Goal: Transaction & Acquisition: Purchase product/service

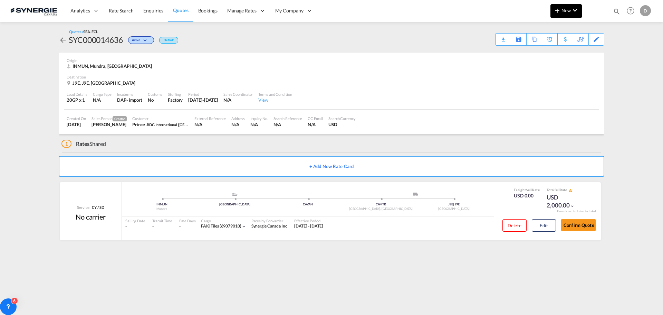
click at [563, 9] on span "New" at bounding box center [566, 11] width 26 height 6
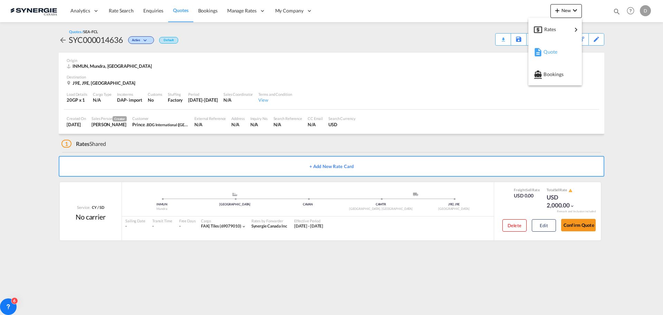
click at [551, 52] on span "Quote" at bounding box center [548, 52] width 8 height 14
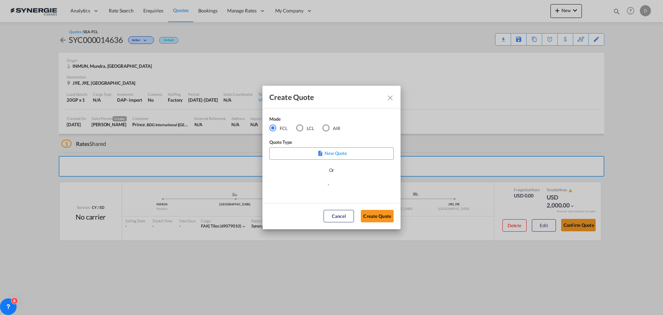
click at [302, 129] on div "LCL" at bounding box center [299, 127] width 7 height 7
click at [320, 188] on md-select "Select template *NEW* FCL FREEHAND / DAP [PERSON_NAME] | [DATE] *NEW* Import FC…" at bounding box center [331, 187] width 124 height 14
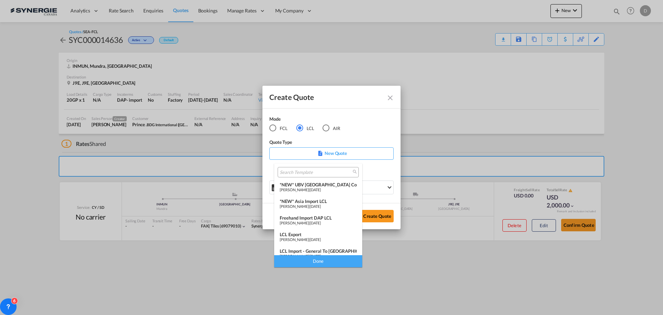
scroll to position [90, 0]
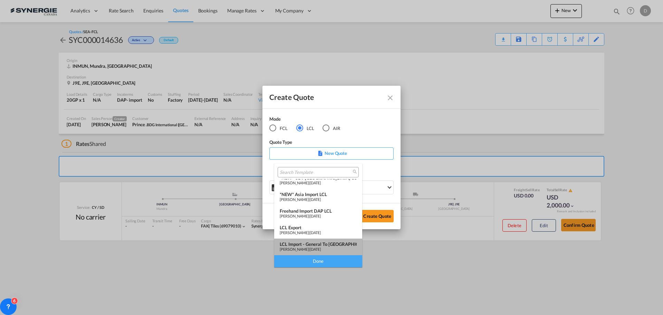
click at [321, 245] on div "LCL Import - General to [GEOGRAPHIC_DATA]" at bounding box center [318, 244] width 77 height 6
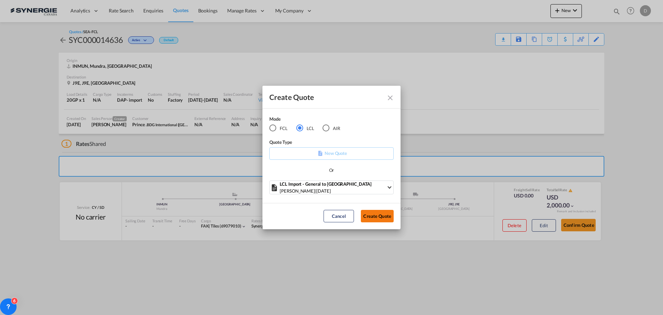
click at [367, 222] on button "Create Quote" at bounding box center [377, 216] width 33 height 12
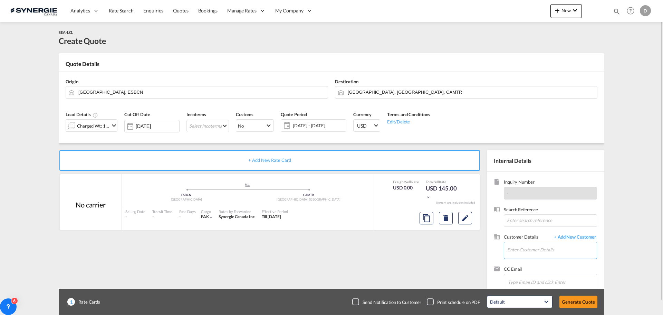
click at [556, 251] on input "Enter Customer Details" at bounding box center [551, 250] width 89 height 16
paste input "[EMAIL_ADDRESS][DOMAIN_NAME]"
type input "[EMAIL_ADDRESS][DOMAIN_NAME]"
click at [587, 235] on span "+ Add New Customer" at bounding box center [573, 237] width 47 height 8
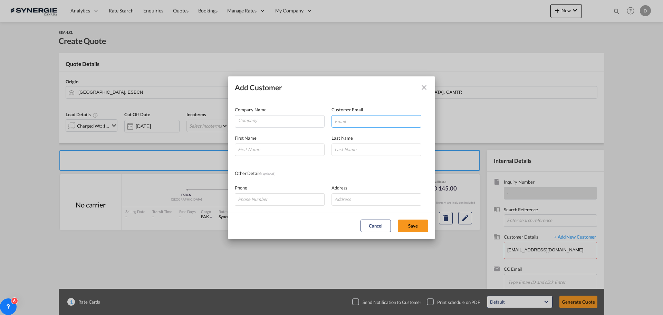
click at [371, 123] on input "Add Customer Company ..." at bounding box center [377, 121] width 90 height 12
paste input "[EMAIL_ADDRESS][DOMAIN_NAME]"
type input "[EMAIL_ADDRESS][DOMAIN_NAME]"
click at [277, 122] on input "Company" at bounding box center [281, 120] width 86 height 10
click at [250, 121] on input "Meltach [GEOGRAPHIC_DATA]" at bounding box center [281, 120] width 86 height 10
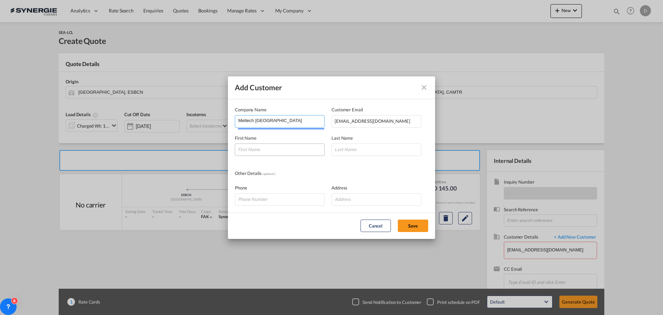
type input "Meltech [GEOGRAPHIC_DATA]"
click at [260, 149] on input "Add Customer Company ..." at bounding box center [280, 149] width 90 height 12
type input "Moawad"
click at [356, 154] on input "Add Customer Company ..." at bounding box center [377, 149] width 90 height 12
type input "[PERSON_NAME]"
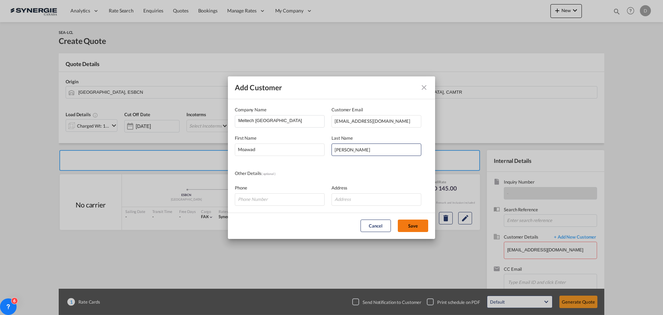
click at [414, 227] on button "Save" at bounding box center [413, 225] width 30 height 12
type input "Meltech [GEOGRAPHIC_DATA], [PERSON_NAME], [PERSON_NAME][EMAIL_ADDRESS][DOMAIN_N…"
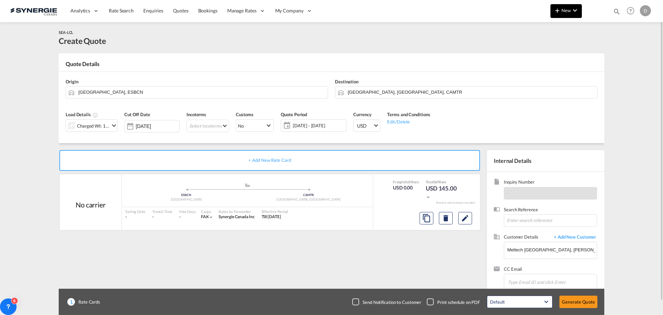
click at [565, 15] on button "New" at bounding box center [565, 11] width 31 height 14
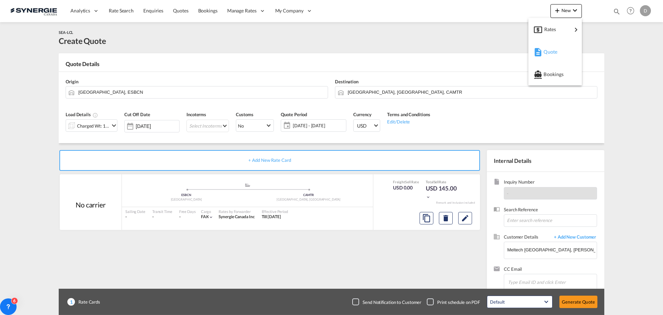
click at [551, 53] on span "Quote" at bounding box center [548, 52] width 8 height 14
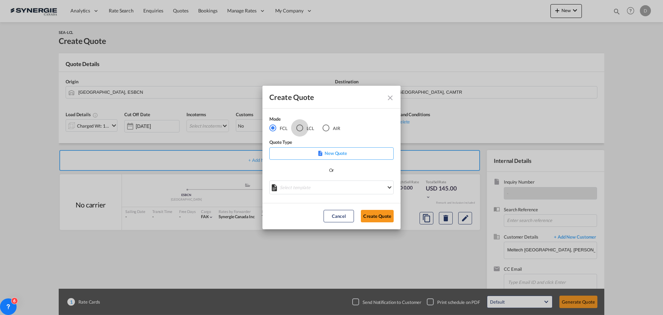
click at [302, 130] on div "LCL" at bounding box center [299, 127] width 7 height 7
click at [347, 187] on md-select "Select template New DAP Import LCL [PERSON_NAME] | [DATE] [GEOGRAPHIC_DATA] LCL…" at bounding box center [331, 187] width 124 height 14
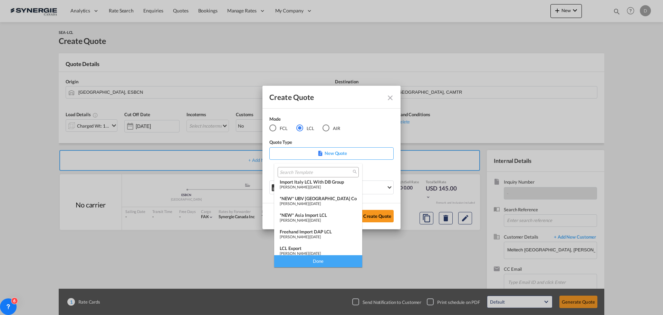
scroll to position [90, 0]
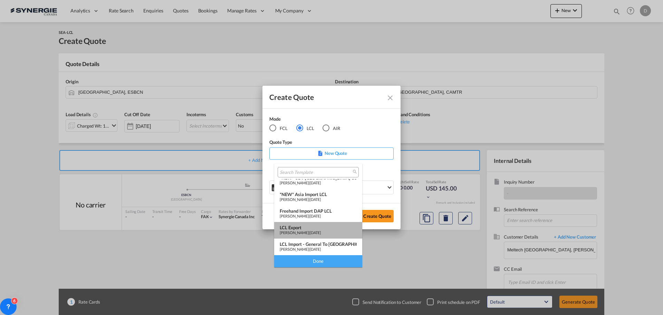
click at [326, 229] on div "LCL Export" at bounding box center [318, 227] width 77 height 6
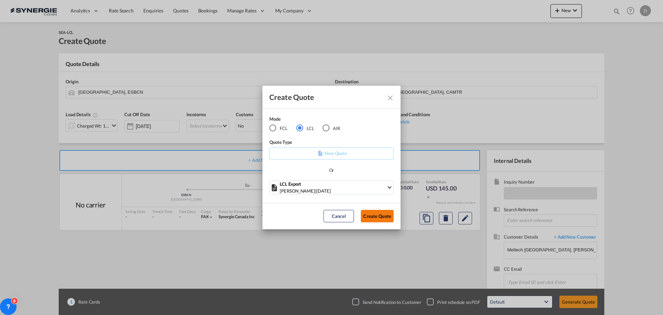
click at [368, 219] on button "Create Quote" at bounding box center [377, 216] width 33 height 12
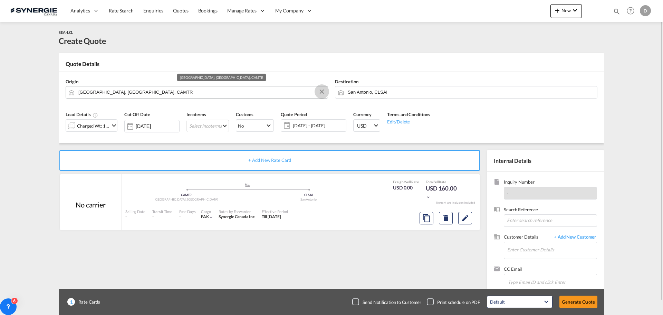
click at [320, 92] on button "Clear Input" at bounding box center [322, 91] width 10 height 10
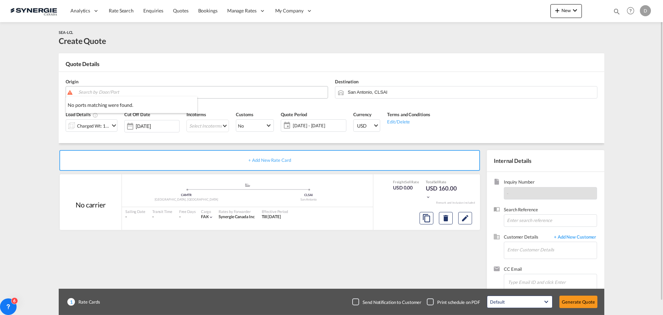
paste input "Saint-Eustache"
click at [118, 108] on div "Deux-Montagnes, Q... , J7R [GEOGRAPHIC_DATA] / [GEOGRAPHIC_DATA] , [GEOGRAPHIC_…" at bounding box center [131, 111] width 131 height 31
type input "CA-J7R, [GEOGRAPHIC_DATA], [GEOGRAPHIC_DATA], [GEOGRAPHIC_DATA], [GEOGRAPHIC_DA…"
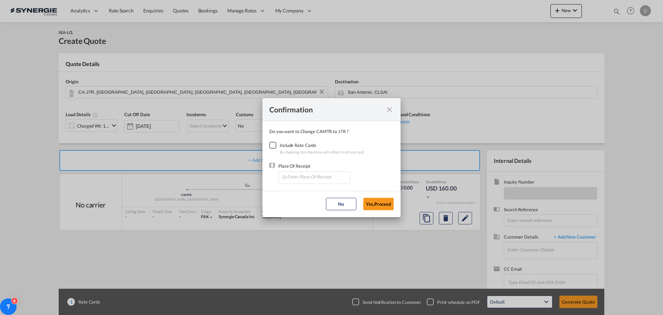
click at [275, 146] on div "Checkbox No Ink" at bounding box center [272, 145] width 7 height 7
click at [310, 180] on input "Enter Place Of Receipt" at bounding box center [316, 177] width 68 height 10
click at [318, 186] on li "CAMTR, [GEOGRAPHIC_DATA], [GEOGRAPHIC_DATA], [GEOGRAPHIC_DATA], [GEOGRAPHIC_DAT…" at bounding box center [315, 192] width 69 height 17
type input "CAMTR, [GEOGRAPHIC_DATA], [GEOGRAPHIC_DATA], [GEOGRAPHIC_DATA], [GEOGRAPHIC_DAT…"
click at [373, 206] on button "Yes,Proceed" at bounding box center [378, 204] width 30 height 12
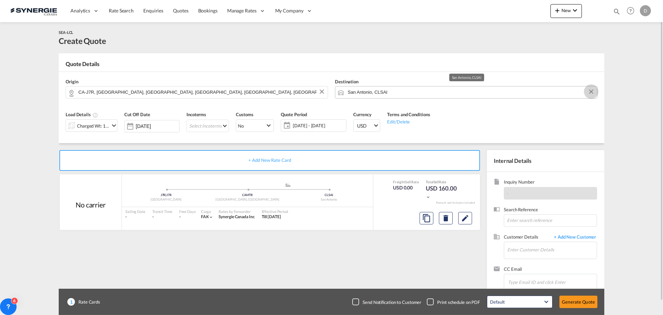
click at [590, 90] on button "Clear Input" at bounding box center [591, 91] width 10 height 10
paste input "[GEOGRAPHIC_DATA]-d'Anjou"
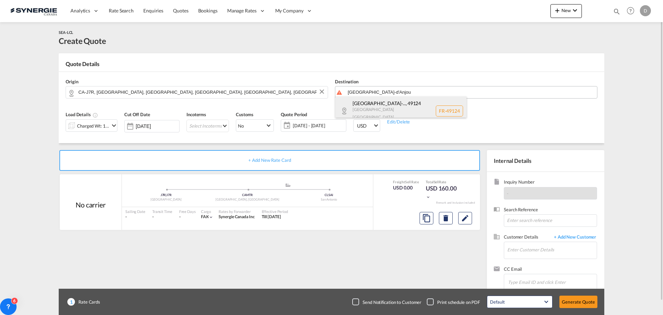
click at [401, 101] on div "[GEOGRAPHIC_DATA]-... , 49124 [GEOGRAPHIC_DATA] [GEOGRAPHIC_DATA] FR-49124" at bounding box center [400, 110] width 131 height 29
type input "FR-49124, [GEOGRAPHIC_DATA]-d'Anjou, [GEOGRAPHIC_DATA]"
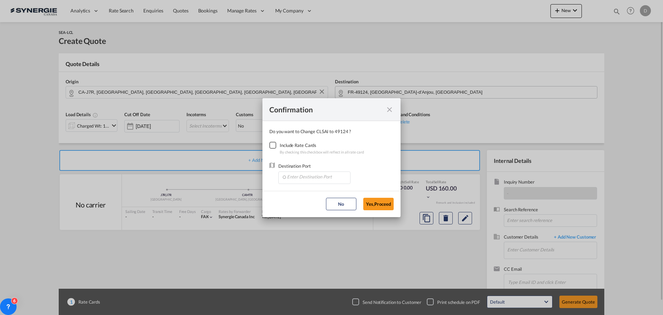
click at [274, 144] on div "Checkbox No Ink" at bounding box center [272, 145] width 7 height 7
click at [309, 178] on input "Enter Destination Port" at bounding box center [316, 177] width 68 height 10
click at [303, 192] on span "FRLEH, [GEOGRAPHIC_DATA], [GEOGRAPHIC_DATA], [GEOGRAPHIC_DATA], [GEOGRAPHIC_DAT…" at bounding box center [396, 192] width 218 height 6
type input "FRLEH, [GEOGRAPHIC_DATA], [GEOGRAPHIC_DATA], [GEOGRAPHIC_DATA], [GEOGRAPHIC_DAT…"
click at [375, 203] on button "Yes,Proceed" at bounding box center [378, 204] width 30 height 12
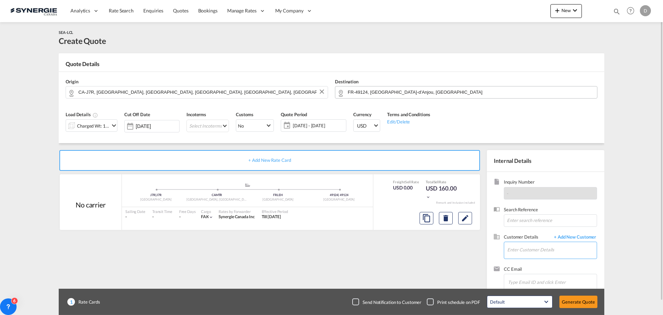
click at [515, 254] on input "Enter Customer Details" at bounding box center [551, 250] width 89 height 16
paste input "[EMAIL_ADDRESS][DOMAIN_NAME]"
type input "[EMAIL_ADDRESS][DOMAIN_NAME]"
click at [576, 237] on span "+ Add New Customer" at bounding box center [573, 237] width 47 height 8
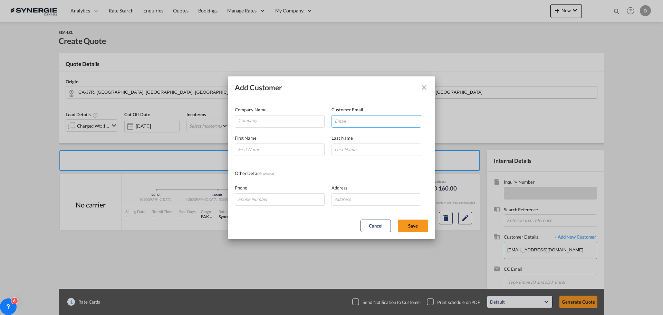
click at [352, 123] on input "Add Customer Company ..." at bounding box center [377, 121] width 90 height 12
paste input "[EMAIL_ADDRESS][DOMAIN_NAME]"
type input "[EMAIL_ADDRESS][DOMAIN_NAME]"
click at [282, 119] on input "Company" at bounding box center [281, 120] width 86 height 10
type input "Meltech [GEOGRAPHIC_DATA]"
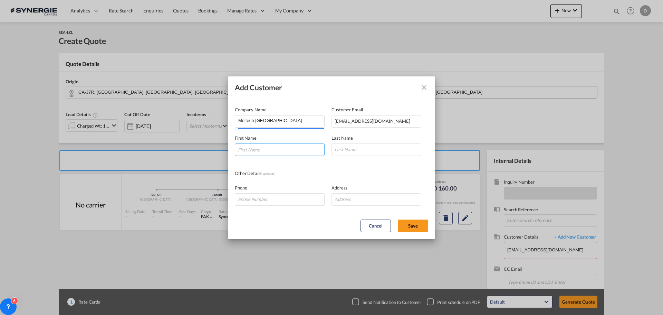
click at [288, 148] on input "Add Customer Company ..." at bounding box center [280, 149] width 90 height 12
type input "Moawad"
click at [366, 152] on input "Add Customer Company ..." at bounding box center [377, 149] width 90 height 12
type input "[PERSON_NAME]"
click at [412, 227] on button "Save" at bounding box center [413, 225] width 30 height 12
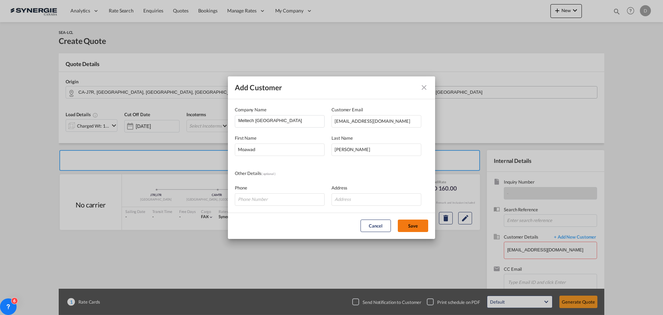
type input "Meltech [GEOGRAPHIC_DATA], [PERSON_NAME], [PERSON_NAME][EMAIL_ADDRESS][DOMAIN_N…"
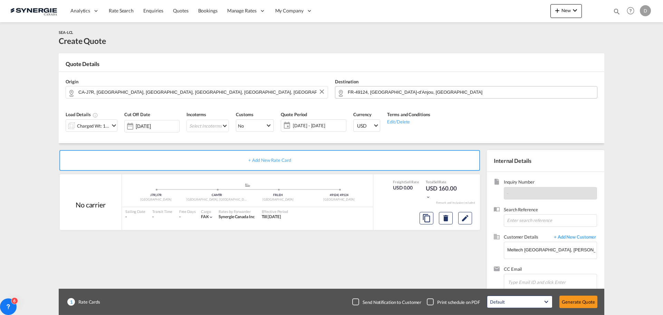
click at [113, 125] on md-icon "icon-chevron-down" at bounding box center [114, 125] width 8 height 8
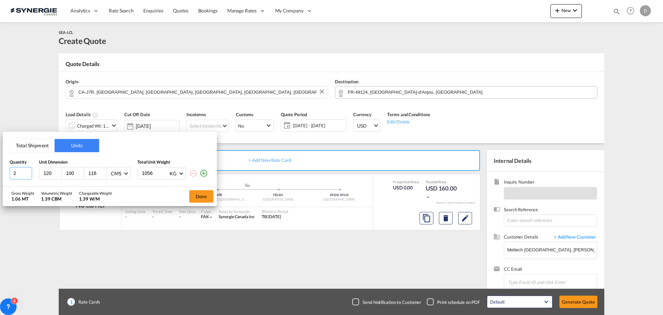
type input "2"
click at [28, 171] on input "2" at bounding box center [21, 173] width 22 height 12
click at [72, 175] on input "100" at bounding box center [74, 173] width 19 height 6
type input "102"
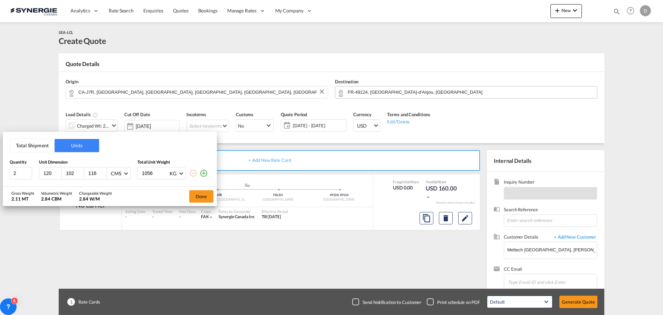
click at [90, 173] on input "116" at bounding box center [97, 173] width 19 height 6
type input "135"
click at [151, 176] on input "1056" at bounding box center [155, 173] width 28 height 12
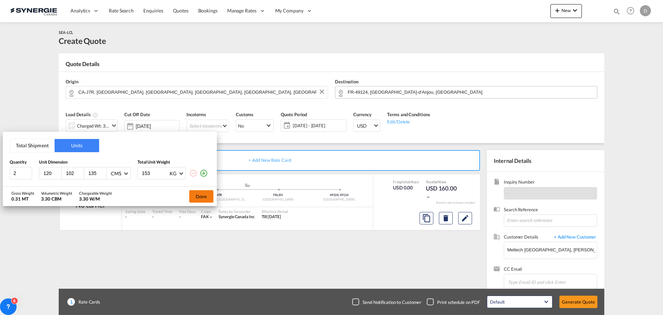
type input "153"
click at [193, 197] on button "Done" at bounding box center [201, 196] width 24 height 12
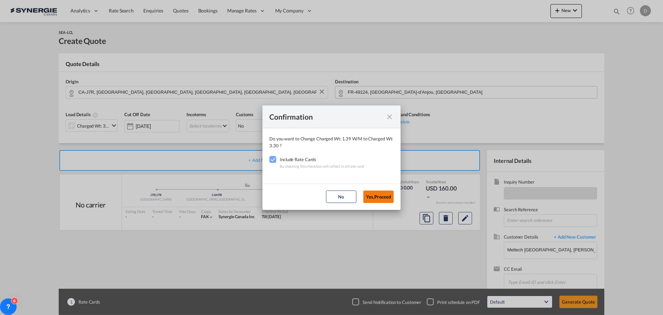
click at [379, 198] on button "Yes,Proceed" at bounding box center [378, 196] width 30 height 12
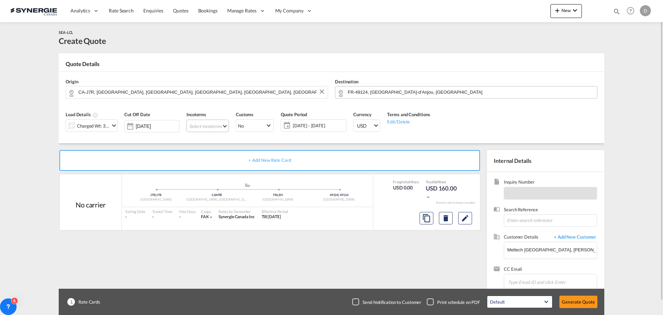
click at [220, 126] on md-select "Select Incoterms DPU - import Delivery at Place Unloaded CFR - export Cost and …" at bounding box center [207, 125] width 42 height 12
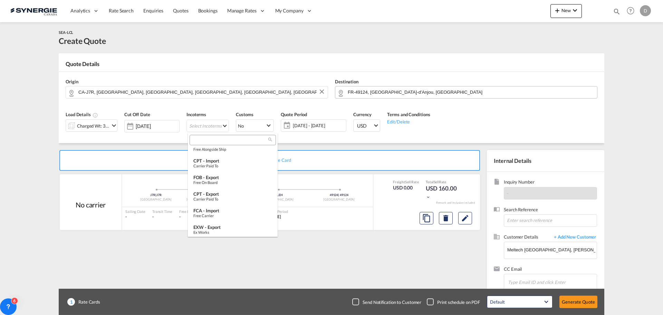
scroll to position [242, 0]
click at [221, 206] on div "EXW - export" at bounding box center [232, 209] width 79 height 6
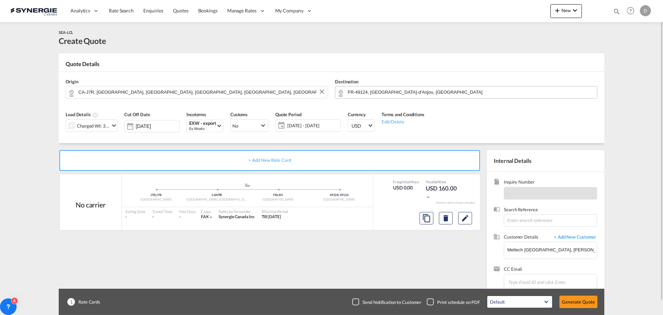
click at [307, 126] on span "[DATE] - [DATE]" at bounding box center [312, 125] width 51 height 6
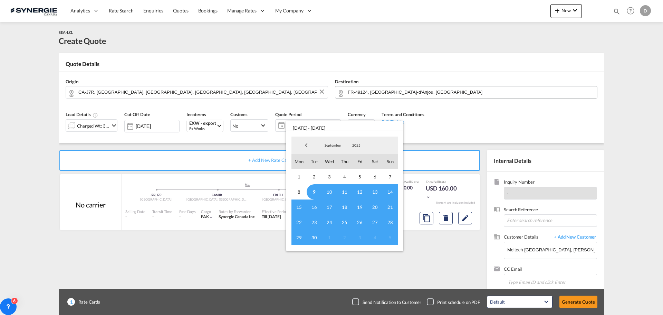
click at [315, 191] on span "9" at bounding box center [314, 191] width 15 height 15
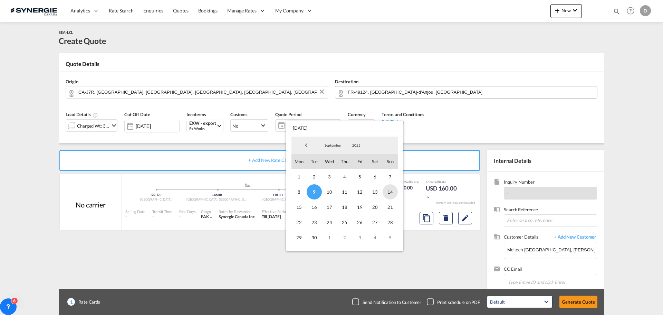
click at [387, 192] on span "14" at bounding box center [390, 191] width 15 height 15
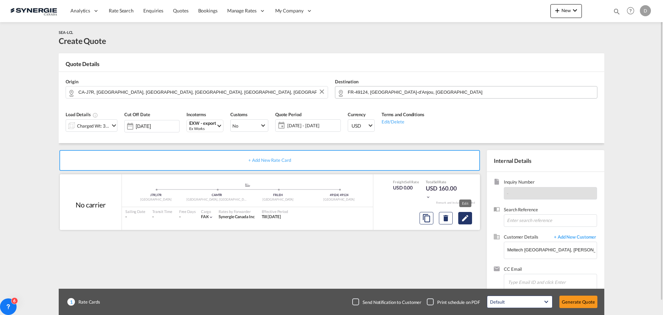
click at [467, 223] on button "Edit" at bounding box center [465, 218] width 14 height 12
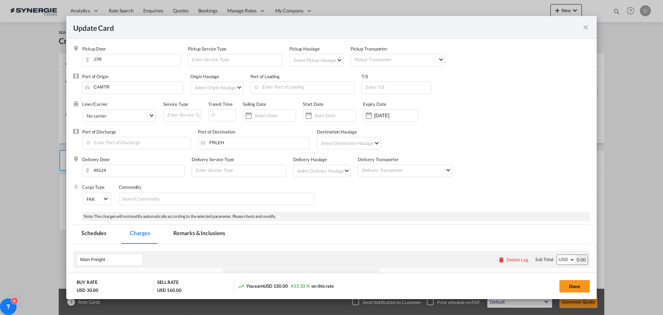
click at [332, 59] on md-select "Select Pickup Haulage rail road barge truck unspecified not available" at bounding box center [318, 59] width 51 height 11
click at [315, 75] on md-option "road" at bounding box center [317, 76] width 61 height 17
click at [307, 89] on input "Enter Port of Loading" at bounding box center [304, 87] width 101 height 10
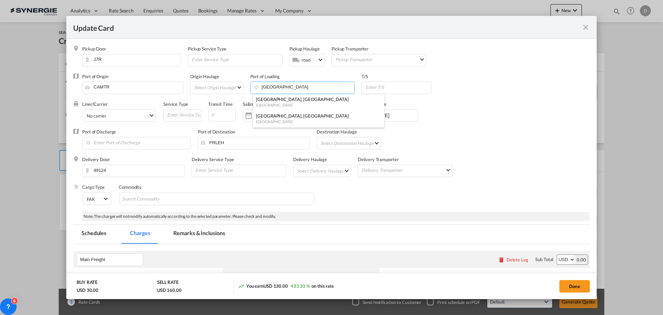
click at [292, 98] on div "[GEOGRAPHIC_DATA], [GEOGRAPHIC_DATA]" at bounding box center [317, 99] width 122 height 6
type input "[GEOGRAPHIC_DATA], [GEOGRAPHIC_DATA], CAMTR"
drag, startPoint x: 218, startPoint y: 111, endPoint x: 211, endPoint y: 112, distance: 7.4
click at [211, 112] on input "Update Card Pickup ..." at bounding box center [222, 115] width 28 height 12
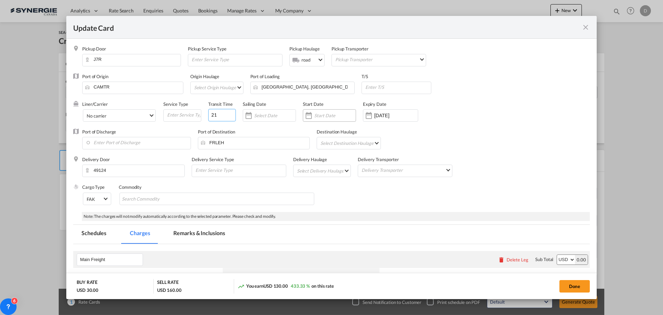
type input "21"
click at [310, 116] on div "Update Card Pickup ..." at bounding box center [308, 115] width 11 height 14
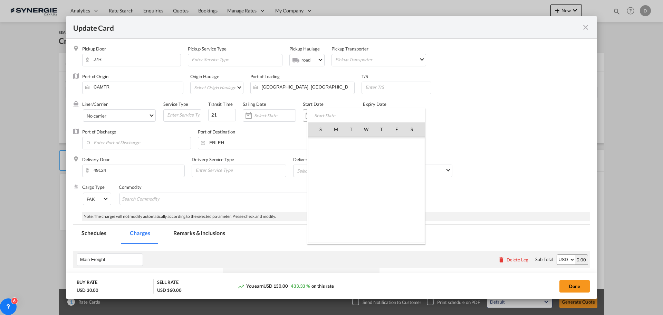
scroll to position [159972, 0]
click at [349, 175] on span "9" at bounding box center [351, 174] width 15 height 15
type input "[DATE]"
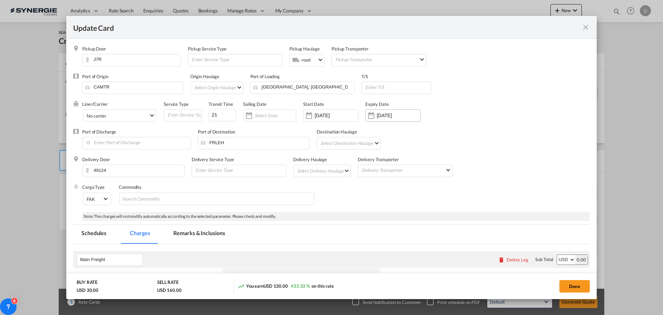
click at [372, 119] on div "Update Card Pickup ..." at bounding box center [371, 115] width 11 height 14
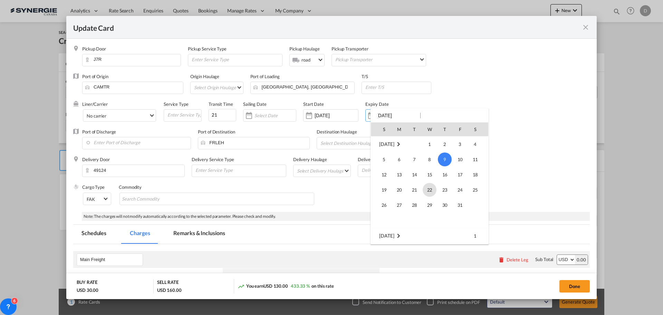
scroll to position [22, 0]
click at [387, 165] on span "14" at bounding box center [384, 167] width 14 height 14
type input "[DATE]"
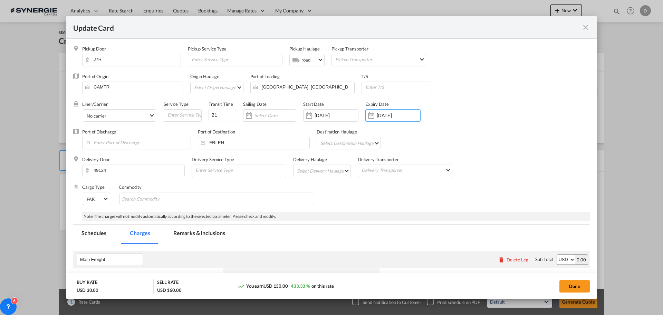
click at [335, 170] on md-select "Select Delivery Haulage rail road barge truck unspecified not available" at bounding box center [323, 170] width 55 height 11
click at [318, 186] on md-option "road" at bounding box center [322, 187] width 65 height 17
click at [384, 192] on div "Cargo Type FAK FAK GCR GDSM General Cargo Hazardous Cargo Ambient Foodstuff Chi…" at bounding box center [336, 198] width 508 height 28
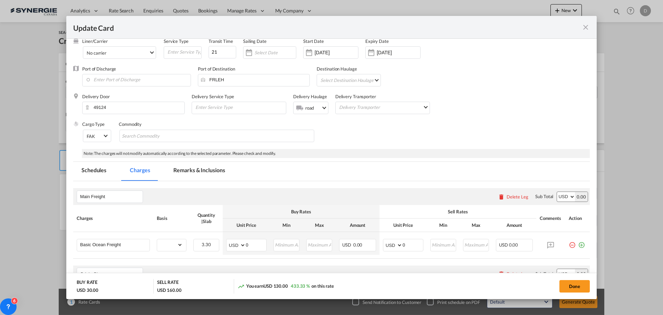
scroll to position [69, 0]
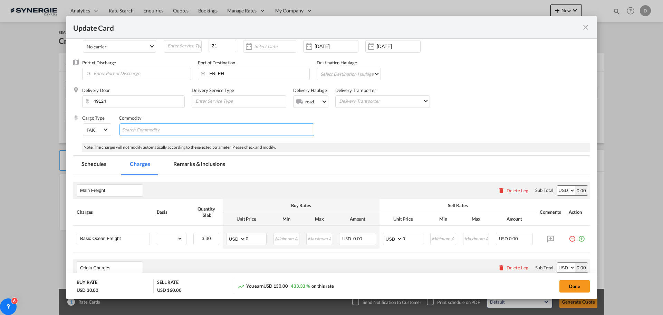
click at [199, 124] on md-chips-wrap "Chips container with autocompletion. Enter the text area, type text to search, …" at bounding box center [216, 129] width 195 height 12
type input "General Cargo"
click at [351, 142] on div "Cargo Type FAK FAK GCR GDSM General Cargo Hazardous Cargo Ambient Foodstuff Chi…" at bounding box center [336, 129] width 508 height 28
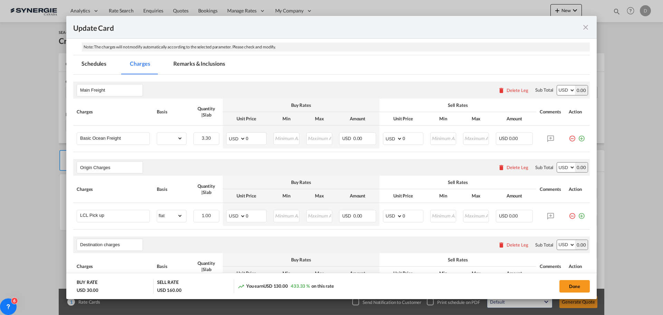
scroll to position [173, 0]
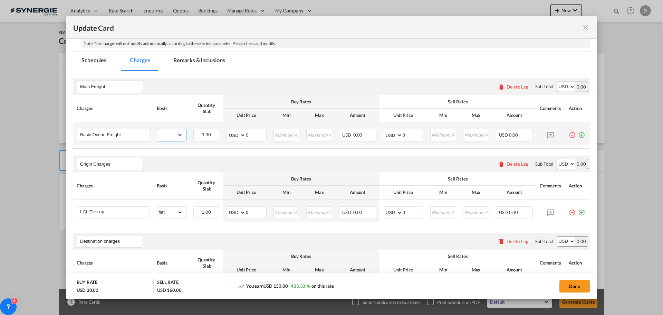
click at [180, 135] on select "gross_weight volumetric_weight per_shipment per_bl per_km per_hawb per_kg flat …" at bounding box center [170, 134] width 26 height 11
select select "per_w/m"
click at [157, 129] on select "gross_weight volumetric_weight per_shipment per_bl per_km per_hawb per_kg flat …" at bounding box center [170, 134] width 26 height 11
drag, startPoint x: 245, startPoint y: 135, endPoint x: 251, endPoint y: 133, distance: 6.7
click at [252, 133] on input "0" at bounding box center [256, 134] width 20 height 10
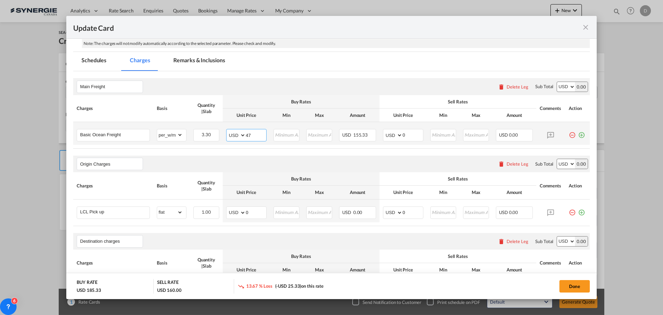
type input "47"
type input "62"
click at [270, 159] on div "Origin Charges Please enter leg name Leg Name Already Exists Delete Leg Sub Tot…" at bounding box center [331, 163] width 517 height 17
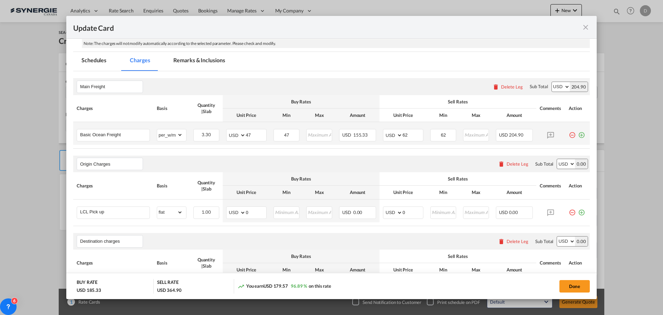
click at [578, 136] on md-icon "icon-plus-circle-outline green-400-fg" at bounding box center [581, 132] width 7 height 7
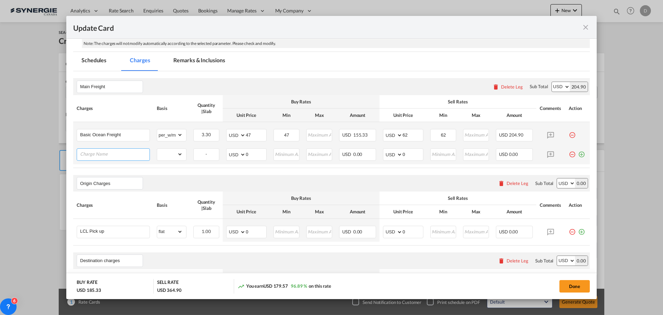
click at [105, 152] on input "Charge Name" at bounding box center [114, 153] width 69 height 10
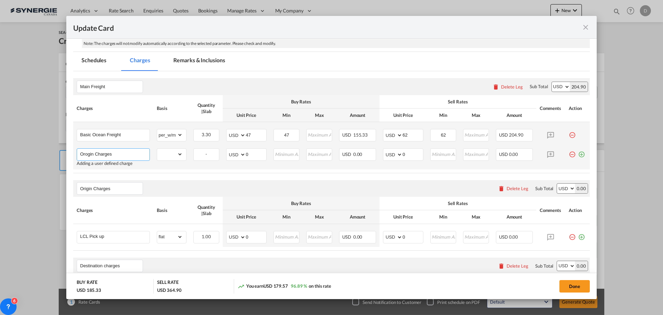
click at [88, 154] on input "Orogin Charges" at bounding box center [114, 153] width 69 height 10
type input "Origin Charges"
click at [176, 154] on select "gross_weight volumetric_weight per_shipment per_bl per_km per_hawb per_kg flat …" at bounding box center [170, 153] width 26 height 11
select select "per_shipment"
click at [157, 148] on select "gross_weight volumetric_weight per_shipment per_bl per_km per_hawb per_kg flat …" at bounding box center [170, 153] width 26 height 11
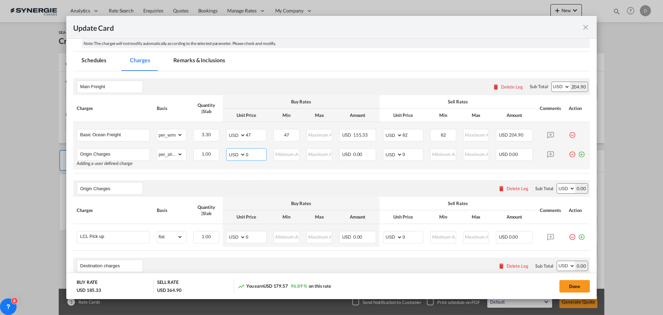
click at [246, 154] on input "0" at bounding box center [256, 153] width 20 height 10
type input "55"
type input "75"
click at [266, 185] on div "Origin Charges Please enter leg name Leg Name Already Exists Delete Leg Sub Tot…" at bounding box center [331, 188] width 517 height 17
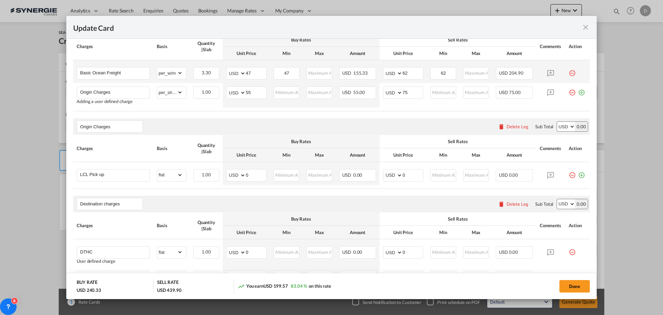
scroll to position [242, 0]
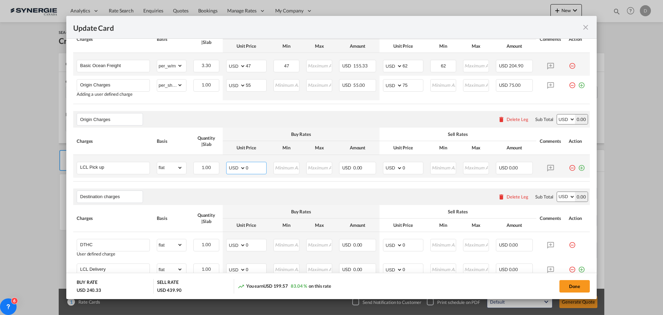
drag, startPoint x: 245, startPoint y: 167, endPoint x: 250, endPoint y: 166, distance: 5.6
click at [250, 166] on input "0" at bounding box center [256, 167] width 20 height 10
type input "73"
type input "110"
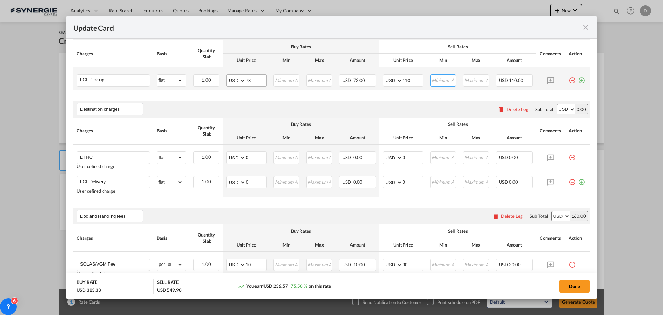
scroll to position [345, 0]
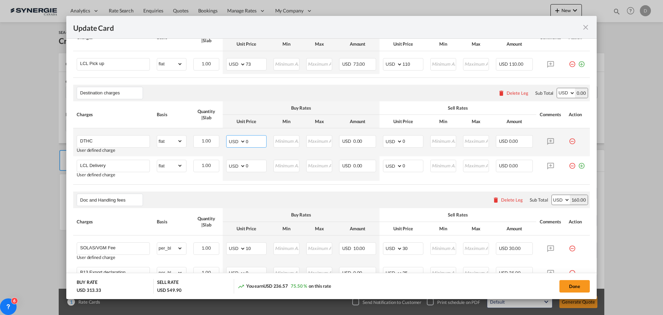
drag, startPoint x: 245, startPoint y: 140, endPoint x: 253, endPoint y: 138, distance: 8.8
click at [254, 138] on input "0" at bounding box center [256, 140] width 20 height 10
type input "384"
type input "430"
drag, startPoint x: 245, startPoint y: 167, endPoint x: 250, endPoint y: 167, distance: 5.5
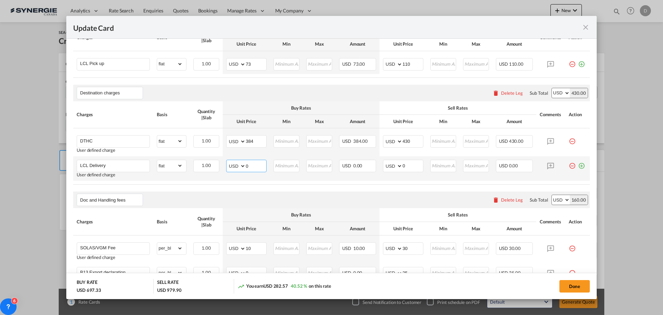
click at [250, 167] on input "0" at bounding box center [256, 165] width 20 height 10
type input "285"
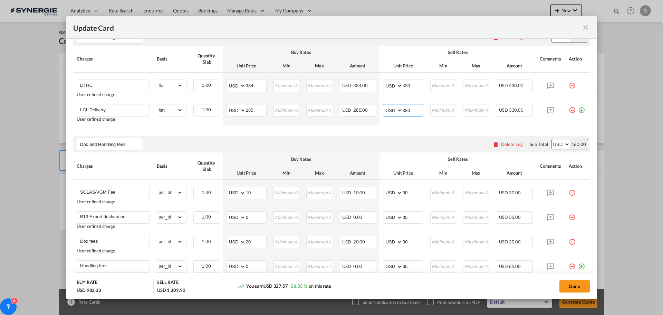
scroll to position [390, 0]
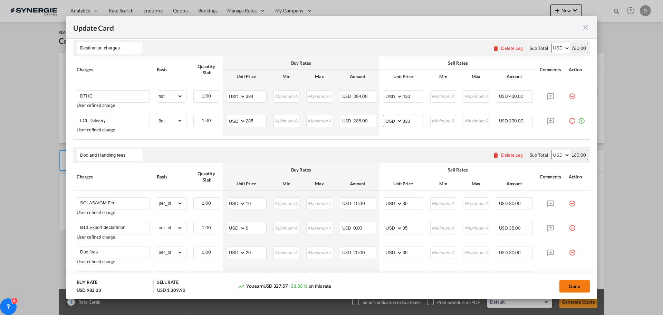
type input "330"
click at [573, 288] on button "Done" at bounding box center [574, 286] width 30 height 12
type input "[DATE]"
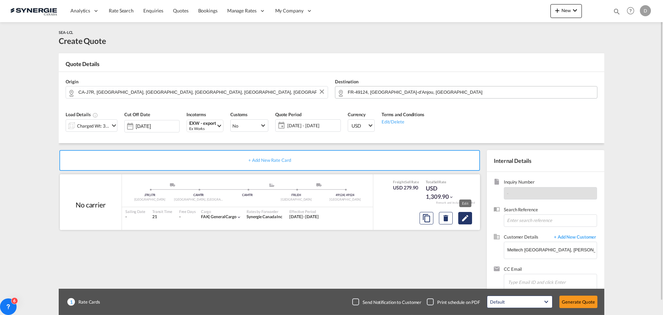
click at [468, 221] on md-icon "Edit" at bounding box center [465, 218] width 8 height 8
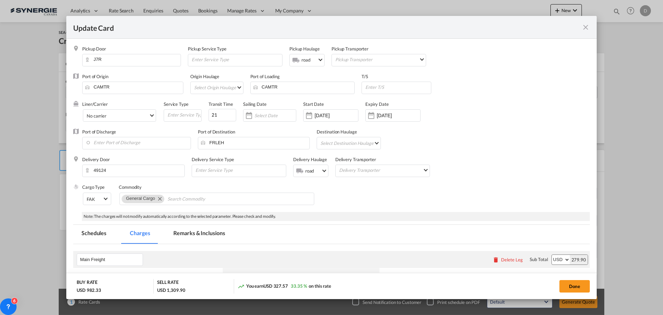
scroll to position [173, 0]
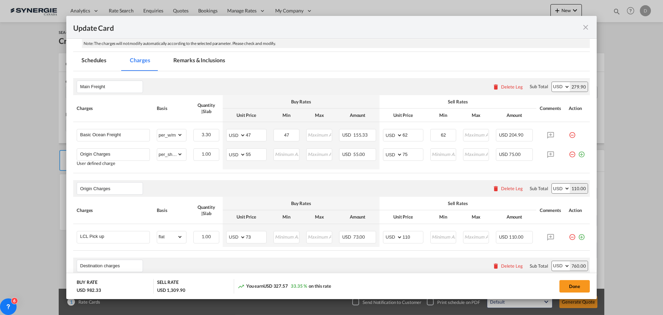
click at [212, 58] on md-tab-item "Remarks & Inclusions" at bounding box center [199, 61] width 68 height 19
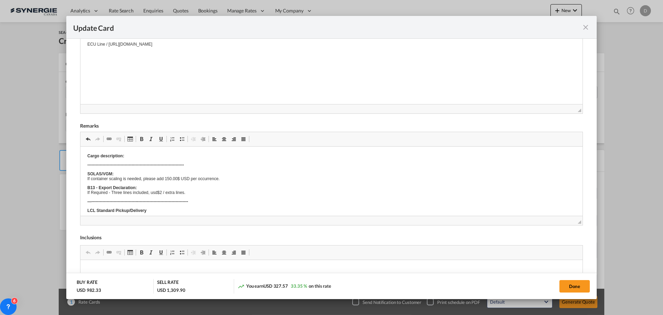
scroll to position [207, 0]
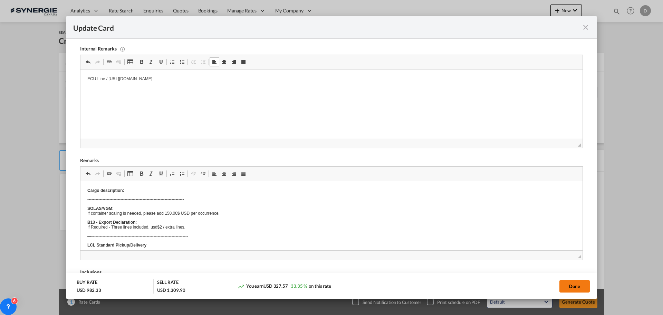
click at [564, 284] on button "Done" at bounding box center [574, 286] width 30 height 12
type input "[DATE]"
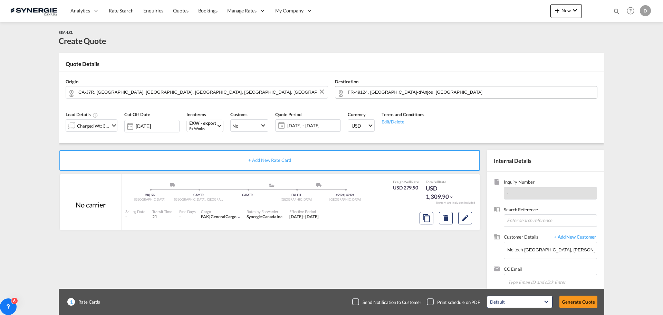
scroll to position [106, 0]
click at [467, 216] on md-icon "Edit" at bounding box center [465, 218] width 8 height 8
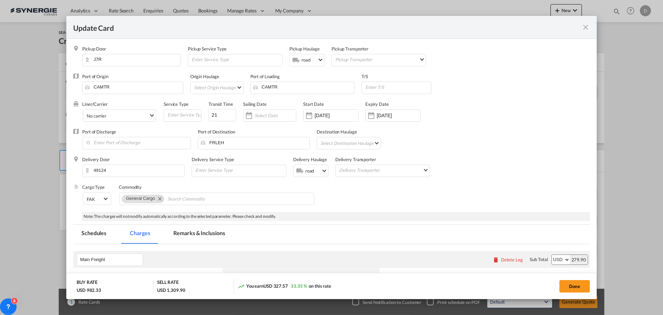
scroll to position [173, 0]
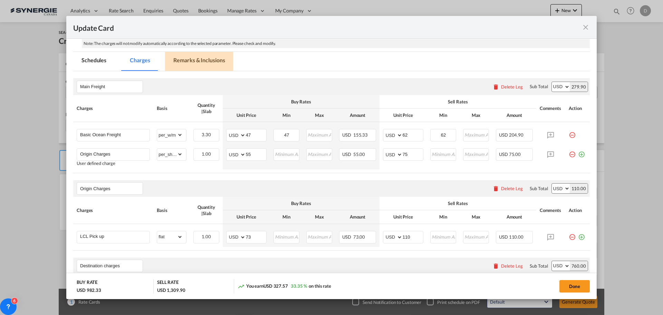
click at [215, 58] on md-tab-item "Remarks & Inclusions" at bounding box center [199, 61] width 68 height 19
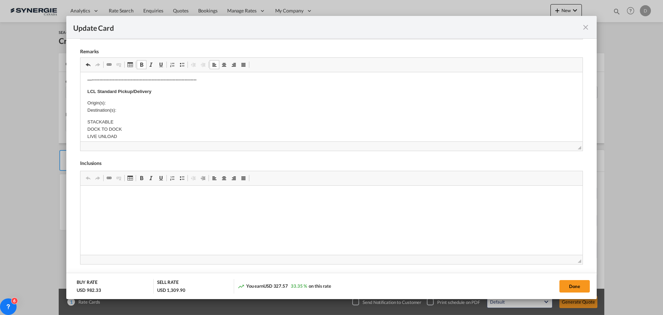
scroll to position [69, 0]
click at [121, 100] on p "Origin(s): Destination(s):" at bounding box center [331, 101] width 488 height 15
click at [87, 132] on p "J7R 0M8" at bounding box center [331, 133] width 488 height 7
click at [130, 130] on body "Cargo description: ------------------------------------------------------------…" at bounding box center [331, 196] width 488 height 372
click at [288, 119] on p "Saint-Eustache, [GEOGRAPHIC_DATA], [GEOGRAPHIC_DATA], J7R 0M8" at bounding box center [331, 121] width 488 height 7
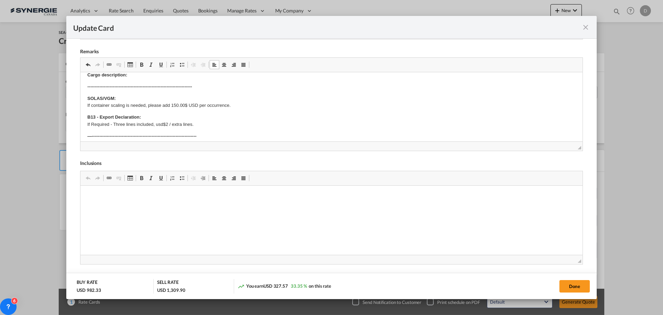
scroll to position [0, 0]
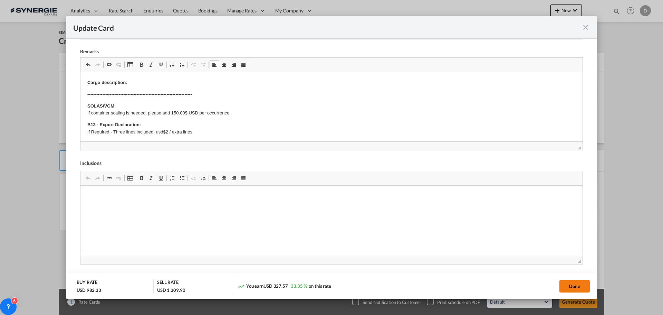
click at [568, 283] on button "Done" at bounding box center [574, 286] width 30 height 12
type input "[DATE]"
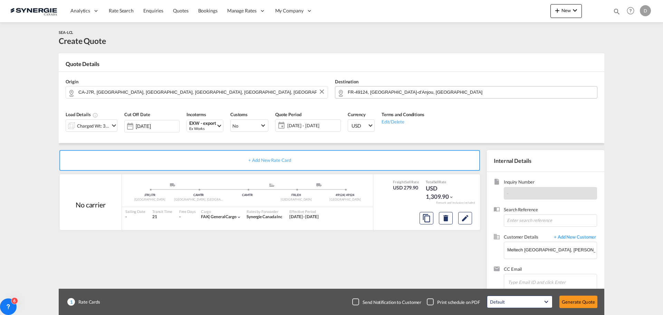
scroll to position [106, 0]
click at [574, 302] on button "Generate Quote" at bounding box center [578, 301] width 38 height 12
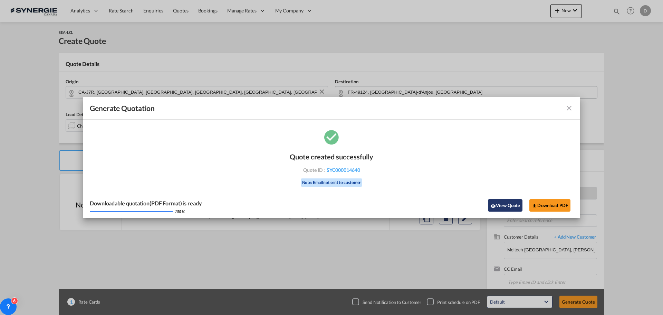
click at [505, 202] on button "View Quote" at bounding box center [505, 205] width 35 height 12
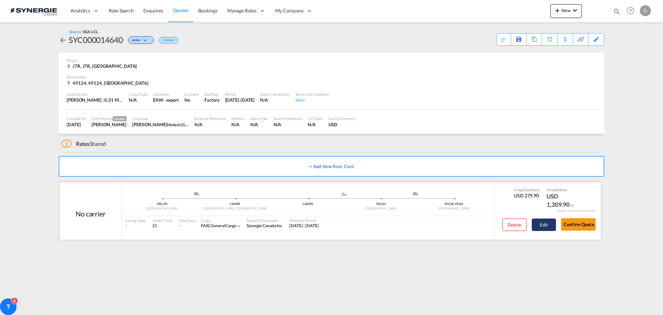
click at [541, 223] on button "Edit" at bounding box center [544, 224] width 24 height 12
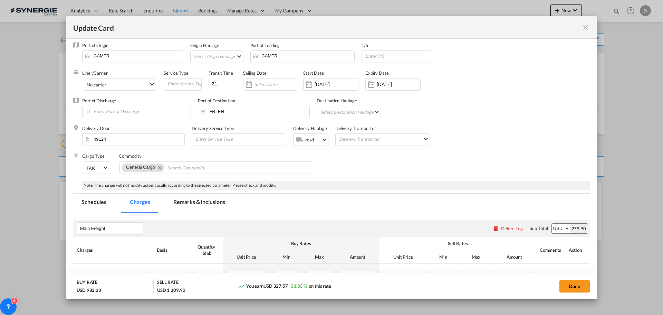
scroll to position [69, 0]
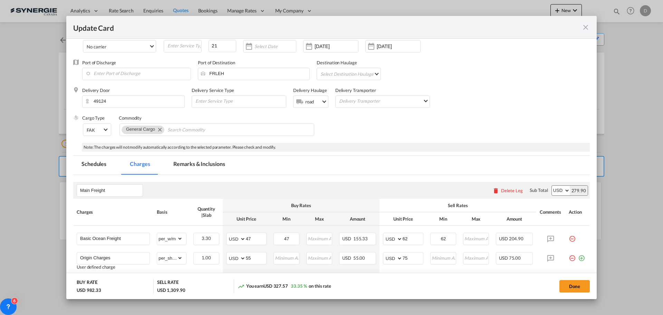
click at [210, 168] on md-tab-item "Remarks & Inclusions" at bounding box center [199, 164] width 68 height 19
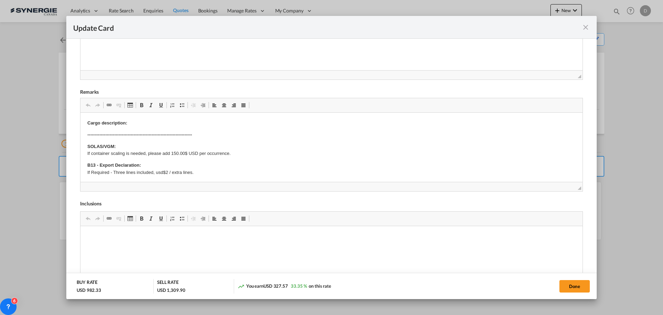
scroll to position [276, 0]
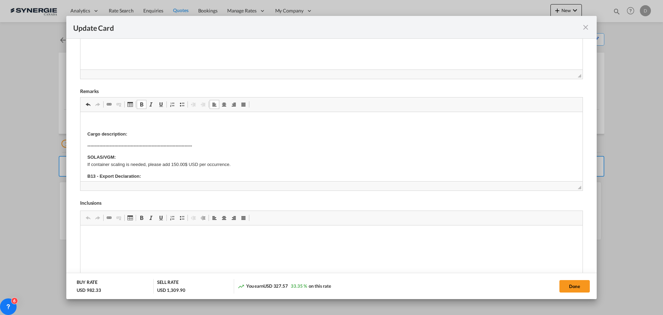
click at [90, 119] on p "Editor, editor29" at bounding box center [331, 122] width 488 height 7
drag, startPoint x: 130, startPoint y: 122, endPoint x: 72, endPoint y: 115, distance: 58.4
click at [140, 105] on span "Update Card Pickup ..." at bounding box center [142, 105] width 6 height 6
click at [265, 136] on p "Cargo description:" at bounding box center [331, 134] width 488 height 7
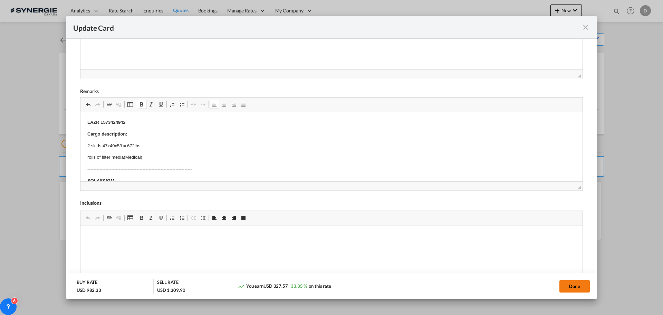
click at [571, 284] on button "Done" at bounding box center [574, 286] width 30 height 12
type input "[DATE]"
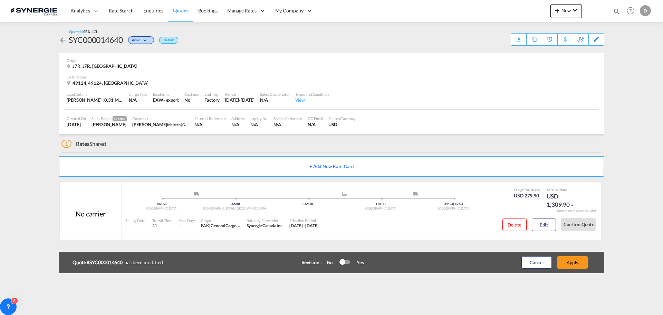
scroll to position [106, 0]
click at [580, 265] on button "Apply" at bounding box center [572, 262] width 30 height 12
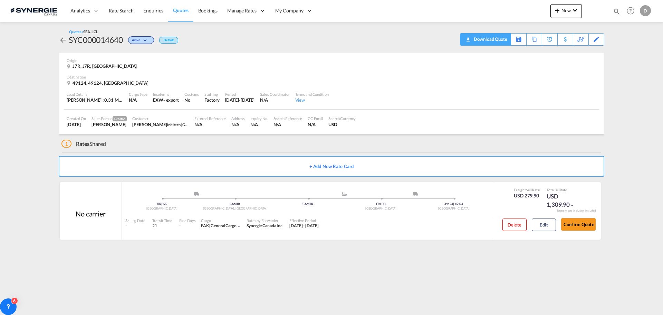
click at [499, 39] on div "Download Quote" at bounding box center [489, 38] width 35 height 11
click at [616, 12] on md-icon "icon-magnify" at bounding box center [617, 12] width 8 height 8
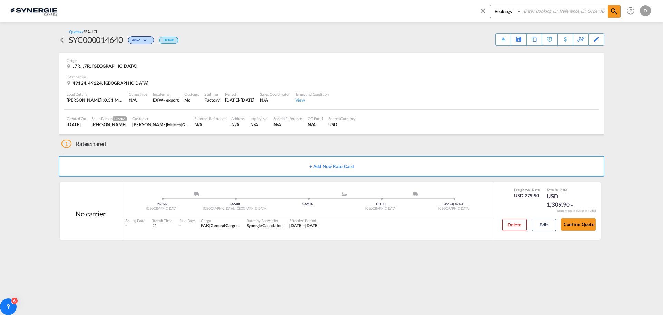
drag, startPoint x: 506, startPoint y: 11, endPoint x: 506, endPoint y: 17, distance: 5.6
click at [506, 11] on select "Bookings Quotes Enquiries" at bounding box center [506, 11] width 33 height 12
select select "Quotes"
click at [490, 5] on select "Bookings Quotes Enquiries" at bounding box center [506, 11] width 33 height 12
click at [551, 14] on input at bounding box center [565, 11] width 86 height 12
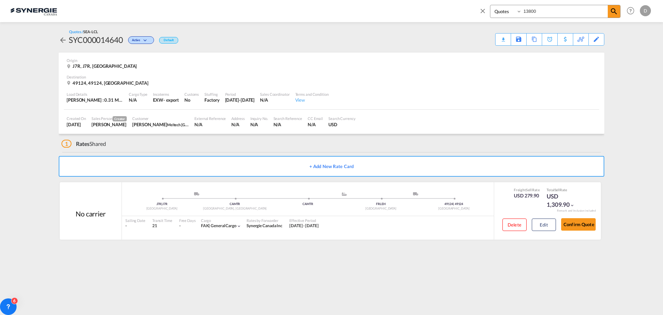
type input "13800"
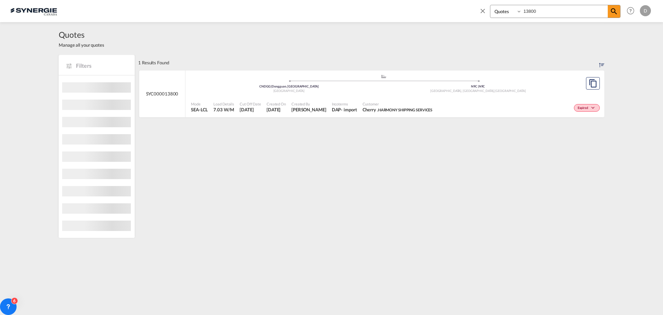
click at [341, 109] on div "- import" at bounding box center [349, 109] width 16 height 6
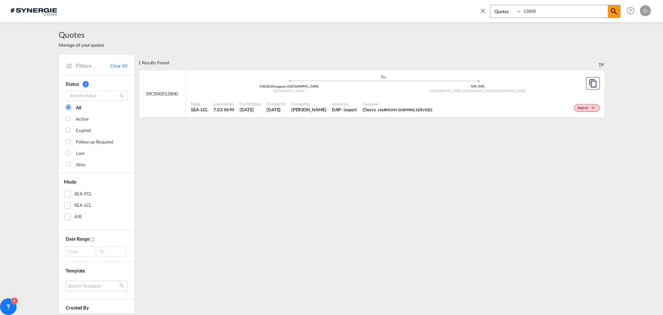
click at [341, 113] on div "- import" at bounding box center [349, 109] width 16 height 6
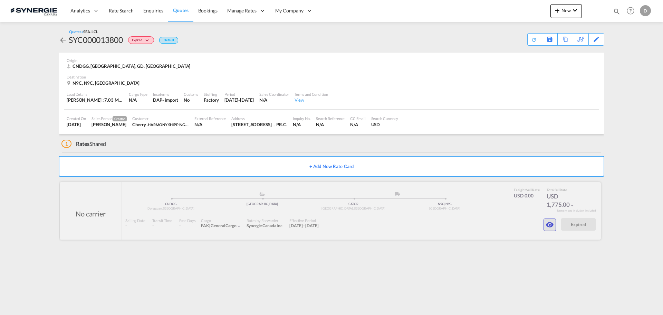
click at [550, 227] on md-icon "icon-eye" at bounding box center [550, 224] width 8 height 8
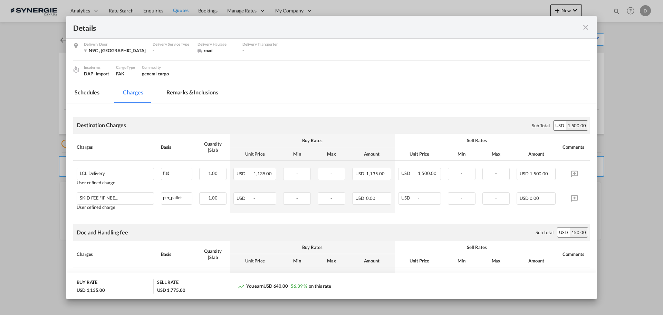
scroll to position [69, 0]
click at [187, 93] on md-tab-item "Remarks & Inclusions" at bounding box center [192, 92] width 68 height 19
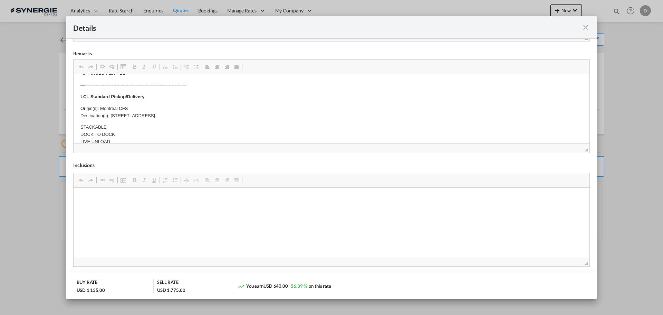
scroll to position [138, 0]
click at [584, 28] on md-icon "icon-close fg-AAA8AD m-0 cursor" at bounding box center [586, 27] width 8 height 8
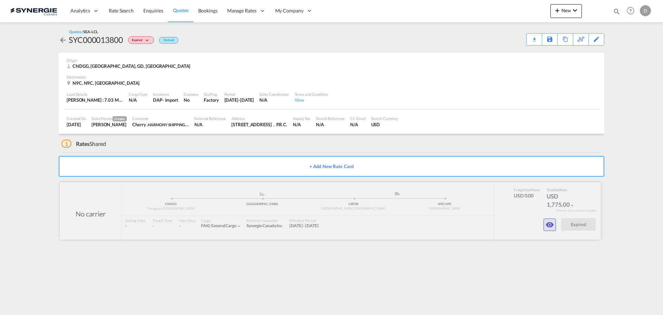
click at [552, 224] on md-icon "icon-eye" at bounding box center [550, 224] width 8 height 8
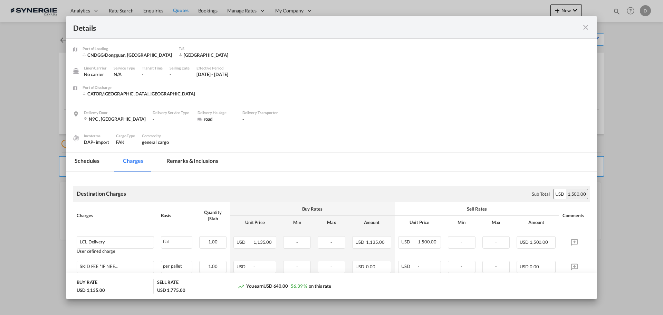
click at [583, 28] on md-icon "icon-close fg-AAA8AD m-0 cursor" at bounding box center [586, 27] width 8 height 8
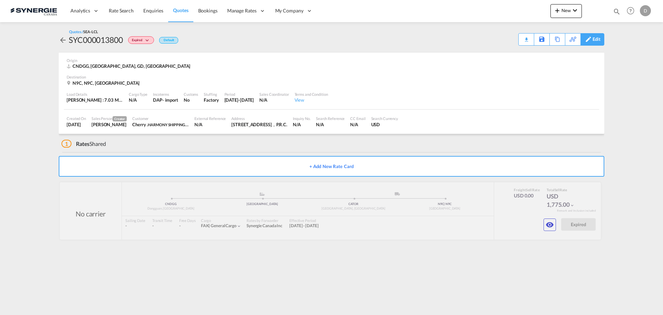
click at [593, 41] on div "Edit" at bounding box center [597, 39] width 8 height 12
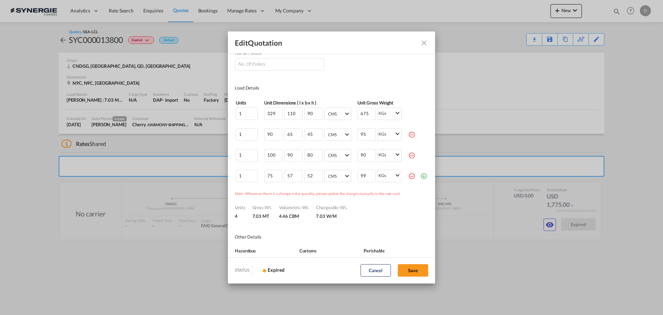
scroll to position [104, 0]
click at [423, 39] on md-icon "Close dialog" at bounding box center [424, 43] width 8 height 8
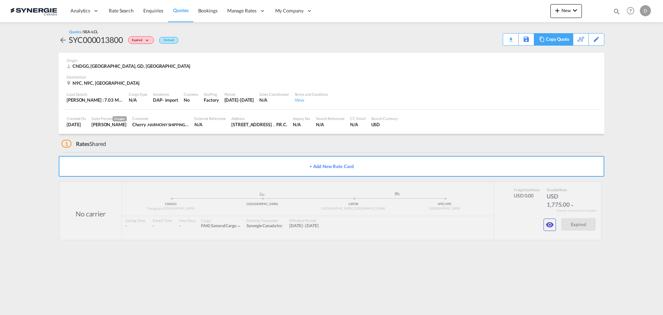
click at [564, 44] on div "Copy Quote" at bounding box center [557, 39] width 23 height 12
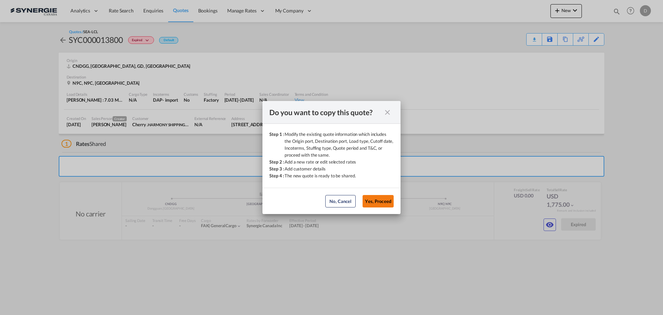
click at [387, 202] on button "Yes, Proceed" at bounding box center [378, 201] width 31 height 12
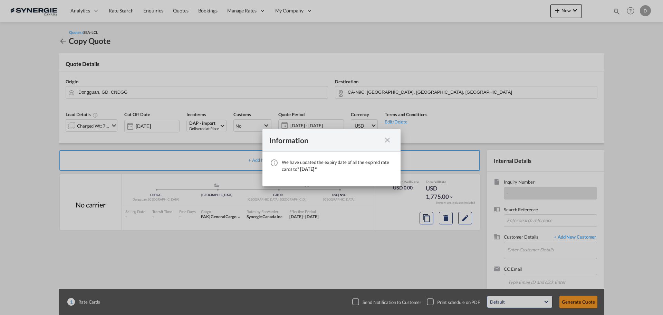
click at [387, 141] on md-icon "icon-close fg-AAA8AD cursor" at bounding box center [387, 140] width 8 height 8
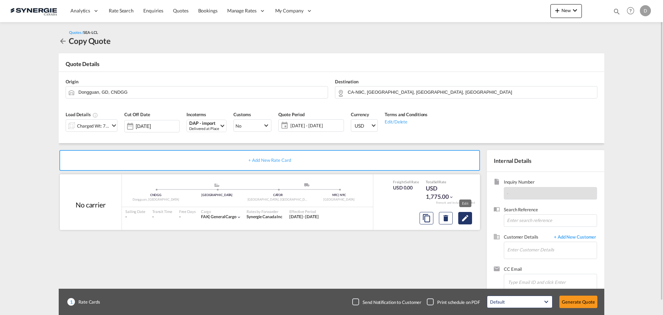
click at [466, 220] on md-icon "Edit" at bounding box center [465, 218] width 8 height 8
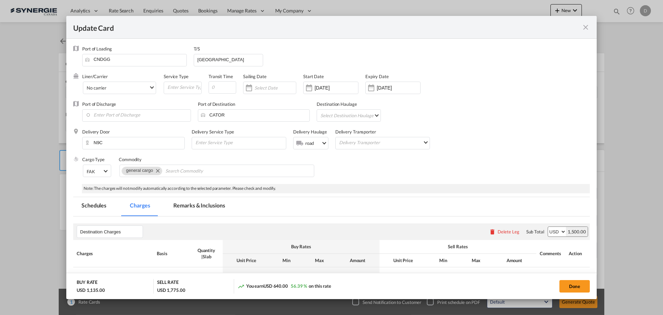
scroll to position [104, 0]
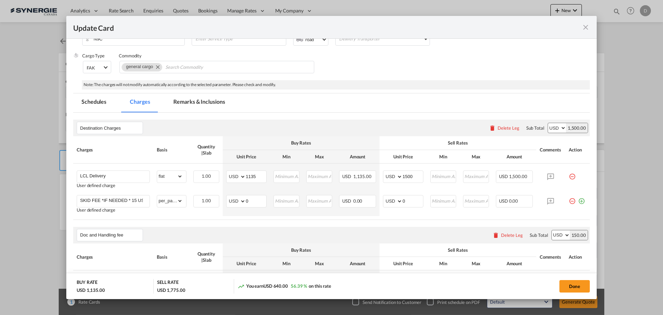
click at [192, 103] on md-tab-item "Remarks & Inclusions" at bounding box center [199, 102] width 68 height 19
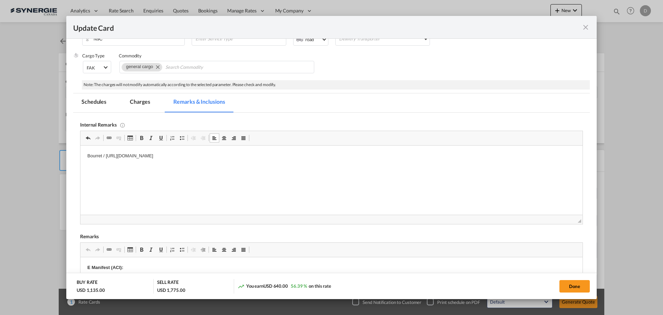
drag, startPoint x: 293, startPoint y: 156, endPoint x: 84, endPoint y: 154, distance: 209.3
click at [84, 154] on html "Bourret / https://app.frontapp.com/open/msg_1gvwnfgv?key=KGQLfv97Ml6UyFxdWv-11Z…" at bounding box center [331, 155] width 502 height 21
click at [84, 154] on html "https://app.frontapp.com/open/msg_1gw999cf?key=XYnkfOau3A_UZQqX9hgIisZ30XbQH9U7" at bounding box center [331, 155] width 502 height 21
click at [142, 166] on html "Huna Logistics / https://app.frontapp.com/open/msg_1gw999cf?key=XYnkfOau3A_UZQq…" at bounding box center [331, 155] width 502 height 21
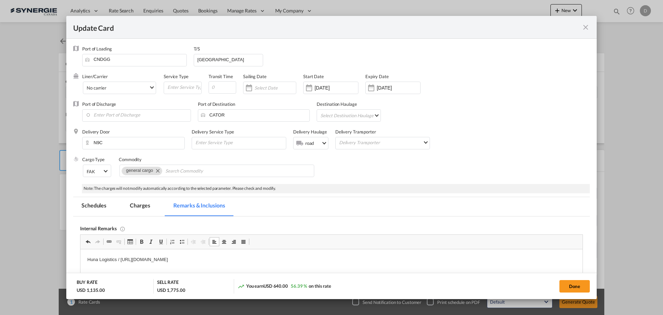
click at [326, 87] on input "05 Aug 2025" at bounding box center [337, 88] width 44 height 6
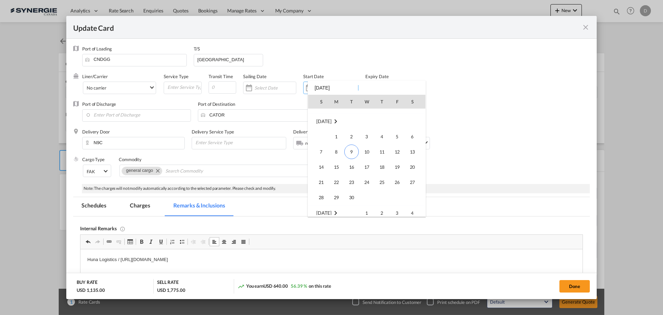
scroll to position [159985, 0]
click at [352, 135] on span "9" at bounding box center [351, 134] width 15 height 15
type input "[DATE]"
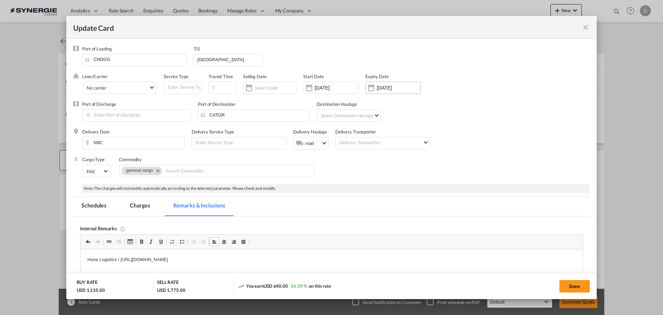
click at [396, 90] on input "[DATE]" at bounding box center [399, 88] width 44 height 6
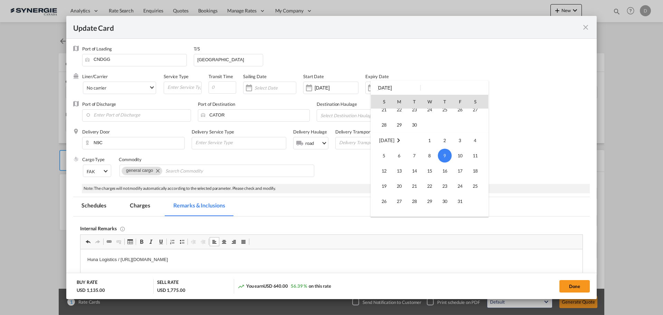
scroll to position [57, 0]
click at [414, 138] on span "30" at bounding box center [415, 135] width 14 height 14
type input "30 Sep 2025"
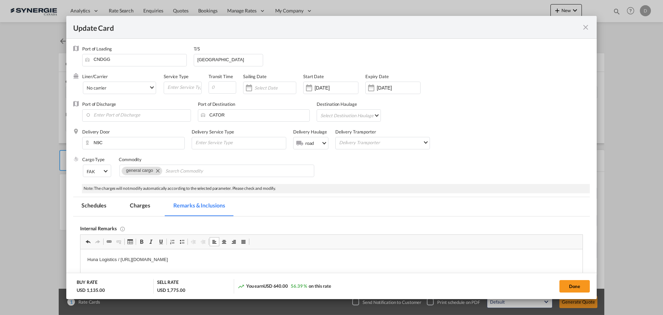
click at [379, 211] on md-tabs-canvas "Schedules Charges Remarks & Inclusions Schedules Charges Remarks & Inclusions" at bounding box center [331, 206] width 517 height 19
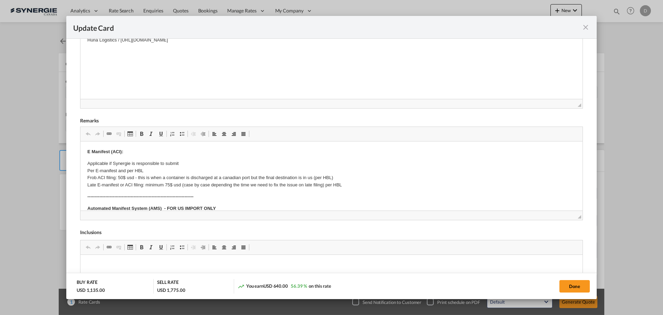
scroll to position [81, 0]
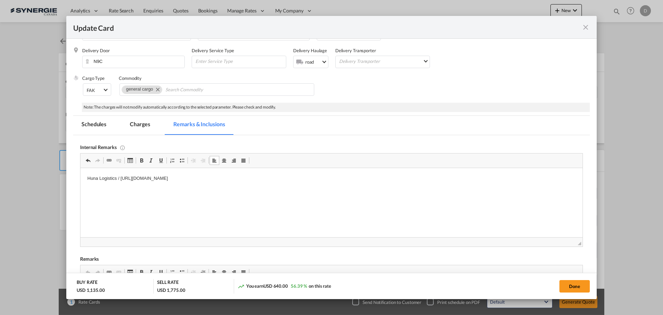
click at [138, 125] on md-tab-item "Charges" at bounding box center [140, 125] width 37 height 19
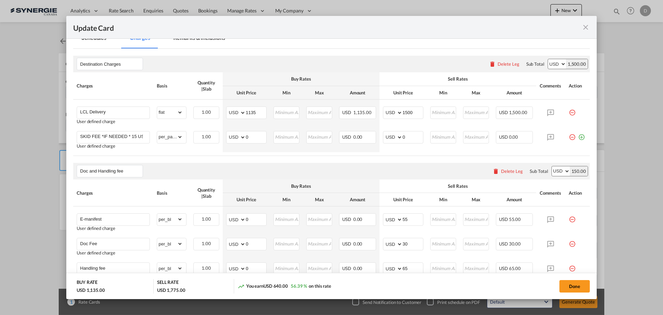
scroll to position [185, 0]
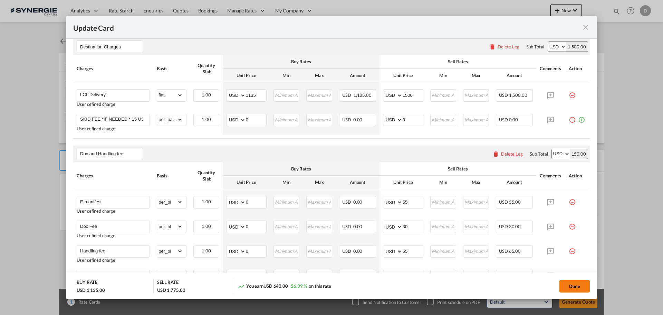
click at [573, 285] on button "Done" at bounding box center [574, 286] width 30 height 12
type input "[DATE]"
type input "29 Sep 2025"
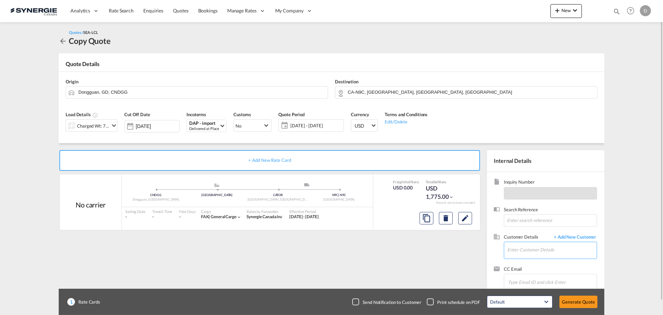
click at [531, 246] on input "Enter Customer Details" at bounding box center [551, 250] width 89 height 16
paste input "cherry@harmony-ss.com"
click at [533, 233] on div "Cherry . Cherry@harmony-ss.com | HARMONY SHIPPING SERVICES" at bounding box center [552, 232] width 90 height 19
type input "HARMONY SHIPPING SERVICES, Cherry ., Cherry@harmony-ss.com"
click at [583, 302] on button "Generate Quote" at bounding box center [578, 301] width 38 height 12
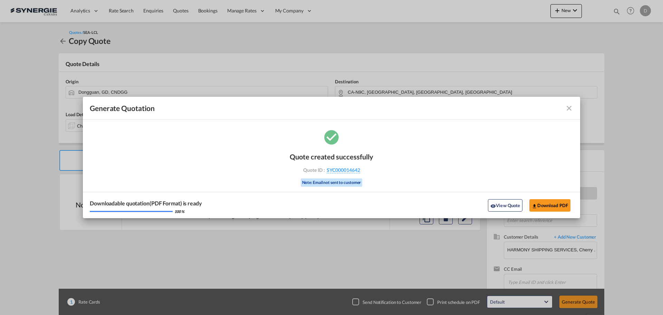
click at [572, 109] on md-icon "icon-close fg-AAA8AD cursor m-0" at bounding box center [569, 108] width 8 height 8
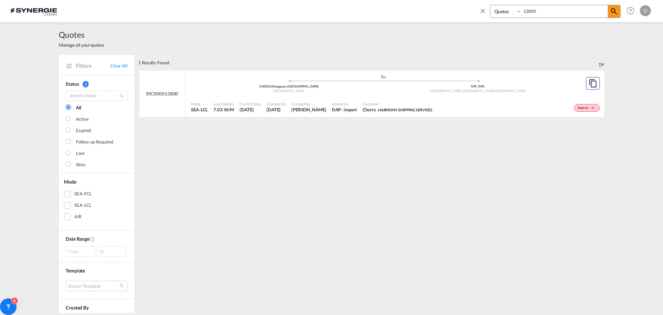
select select "Quotes"
click at [484, 10] on md-icon "icon-close" at bounding box center [483, 11] width 8 height 8
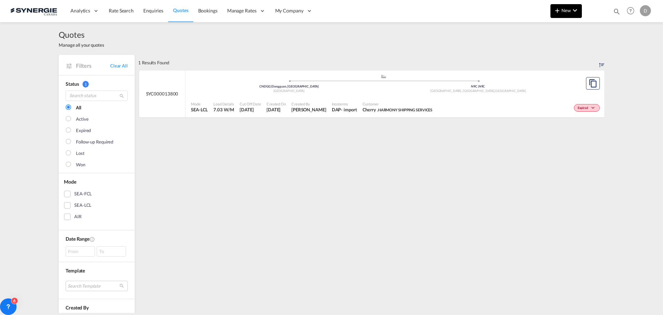
click at [563, 12] on span "New" at bounding box center [566, 11] width 26 height 6
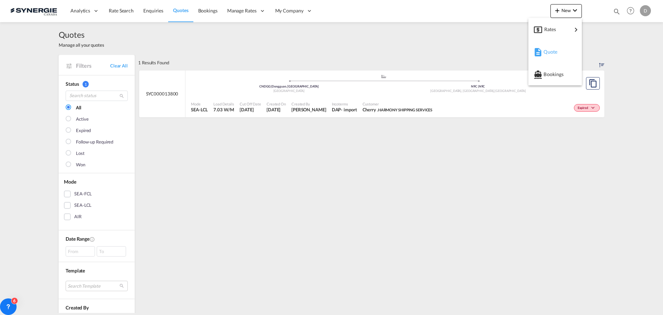
click at [551, 50] on span "Quote" at bounding box center [548, 52] width 8 height 14
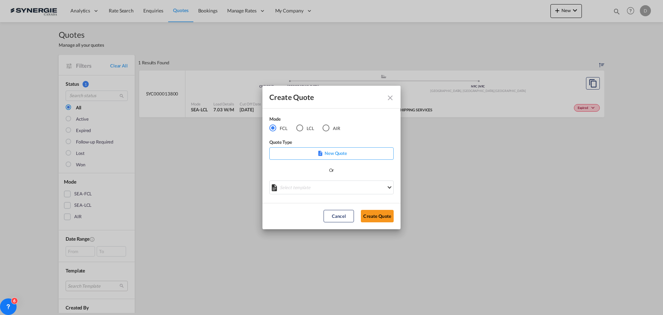
click at [348, 186] on md-select "Select template *NEW* FCL FREEHAND / DAP [PERSON_NAME] | [DATE] *NEW* Import FC…" at bounding box center [331, 187] width 124 height 14
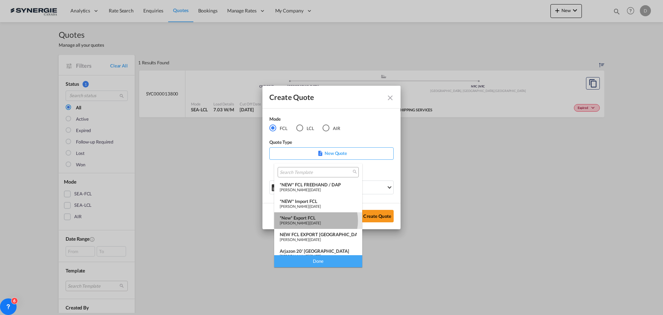
click at [309, 220] on span "[PERSON_NAME]" at bounding box center [294, 222] width 29 height 4
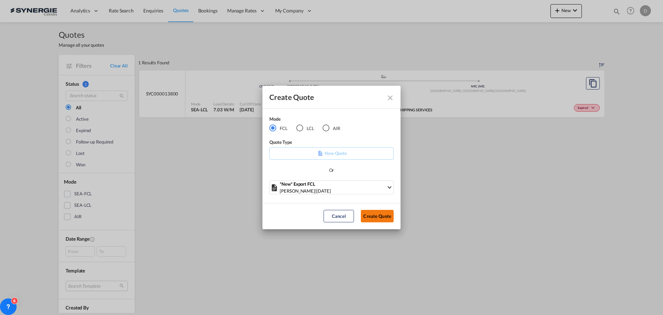
click at [376, 217] on button "Create Quote" at bounding box center [377, 216] width 33 height 12
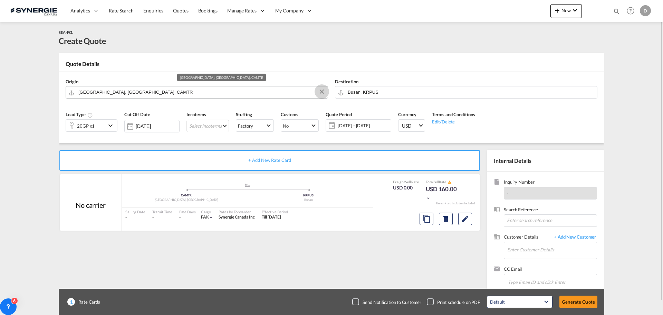
click at [321, 90] on button "Clear Input" at bounding box center [322, 91] width 10 height 10
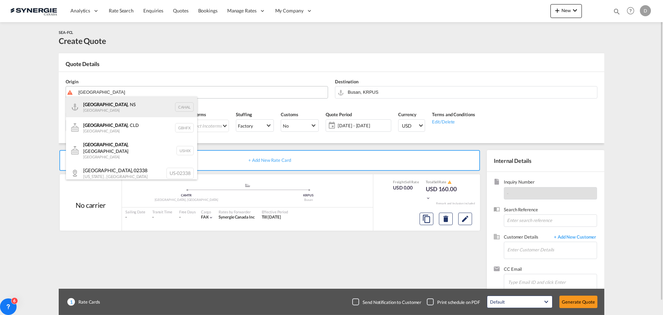
click at [108, 108] on div "Halifax , NS Canada CAHAL" at bounding box center [131, 106] width 131 height 21
type input "Halifax, NS, CAHAL"
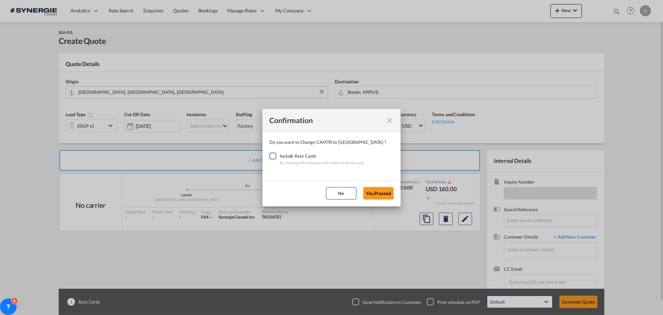
click at [275, 157] on div "Checkbox No Ink" at bounding box center [272, 155] width 7 height 7
click at [369, 192] on button "Yes,Proceed" at bounding box center [378, 193] width 30 height 12
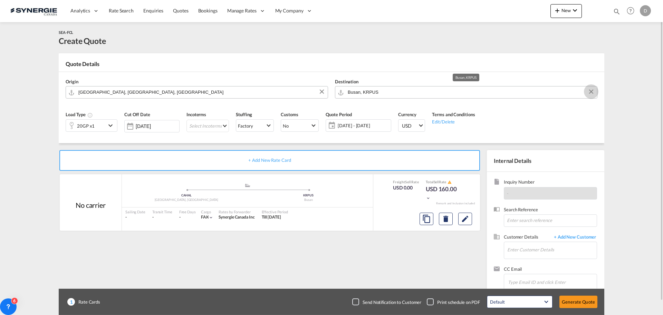
click at [593, 92] on button "Clear Input" at bounding box center [591, 91] width 10 height 10
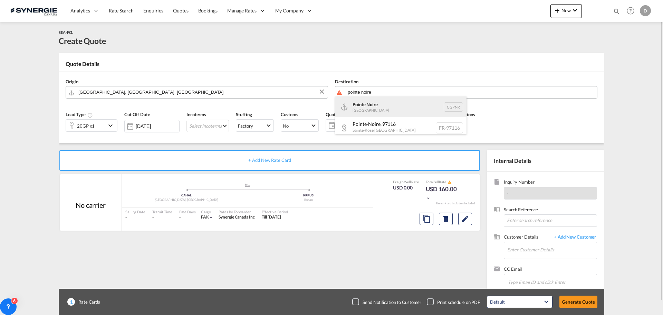
click at [373, 107] on div "Pointe Noire Congo CGPNR" at bounding box center [400, 106] width 131 height 21
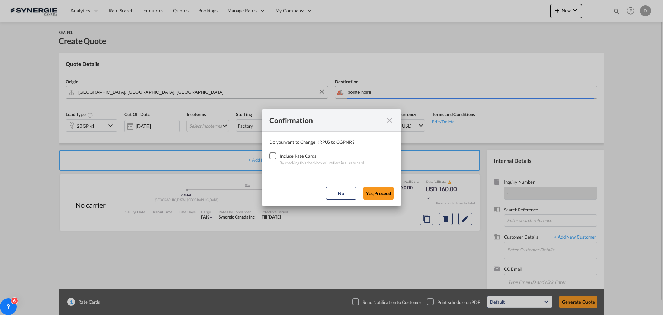
type input "Pointe Noire, CGPNR"
click at [270, 155] on div "Checkbox No Ink" at bounding box center [272, 155] width 7 height 7
click at [379, 191] on button "Yes,Proceed" at bounding box center [378, 193] width 30 height 12
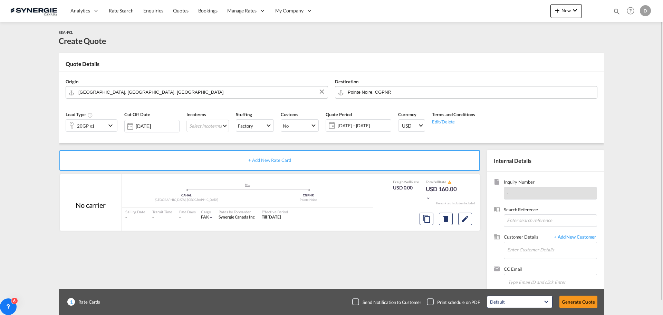
click at [110, 125] on md-icon "icon-chevron-down" at bounding box center [111, 125] width 10 height 8
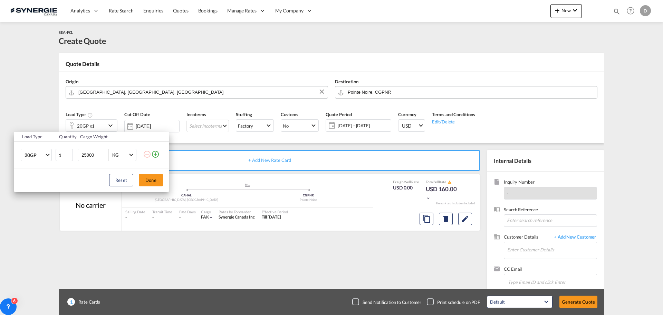
click at [92, 157] on input "25000" at bounding box center [95, 155] width 28 height 12
type input "4000"
click at [147, 179] on button "Done" at bounding box center [151, 180] width 24 height 12
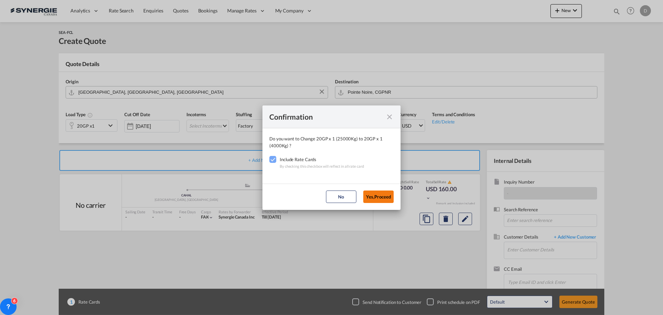
click at [375, 193] on button "Yes,Proceed" at bounding box center [378, 196] width 30 height 12
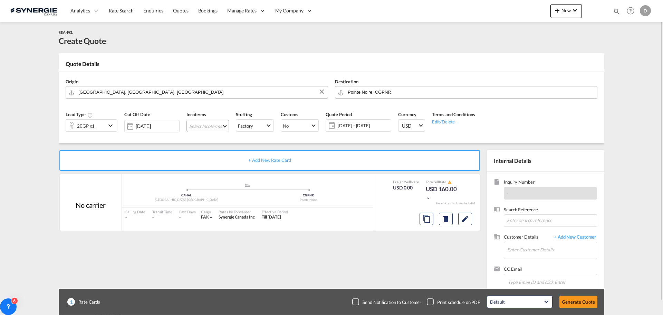
click at [222, 125] on md-select "Select Incoterms DPU - import Delivery at Place Unloaded CFR - export Cost and …" at bounding box center [207, 125] width 42 height 12
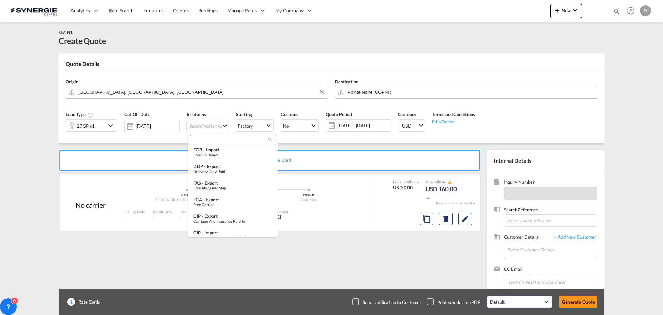
scroll to position [104, 0]
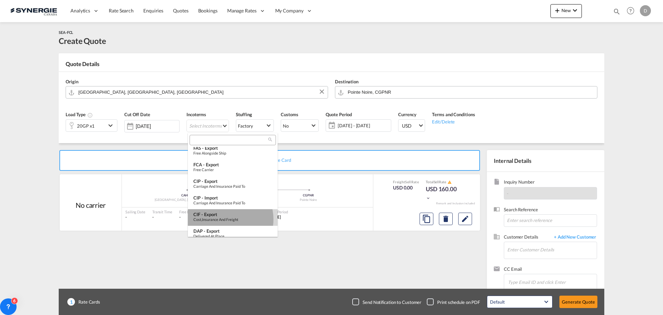
click at [226, 219] on div "Cost,Insurance and Freight" at bounding box center [232, 219] width 79 height 4
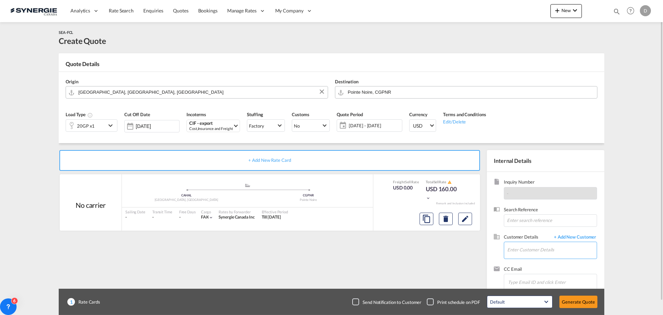
click at [535, 249] on input "Enter Customer Details" at bounding box center [551, 250] width 89 height 16
paste input "zephirin.nguimbi@igslogisticscongo.com"
type input "zephirin.nguimbi@igslogisticscongo.com"
click at [589, 237] on span "+ Add New Customer" at bounding box center [573, 237] width 47 height 8
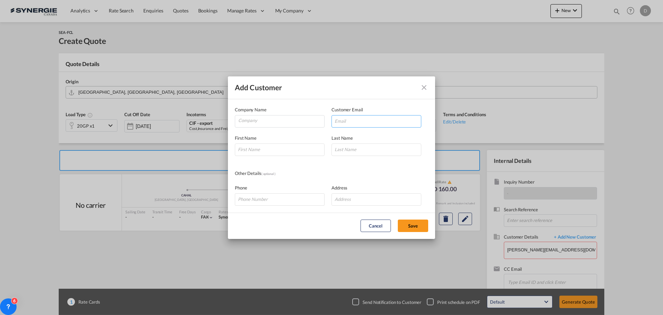
click at [344, 118] on input "Add Customer Company ..." at bounding box center [377, 121] width 90 height 12
paste input "zephirin.nguimbi@igslogisticscongo.com"
type input "zephirin.nguimbi@igslogisticscongo.com"
click at [265, 121] on input "Company" at bounding box center [281, 120] width 86 height 10
type input "IGS Logistics"
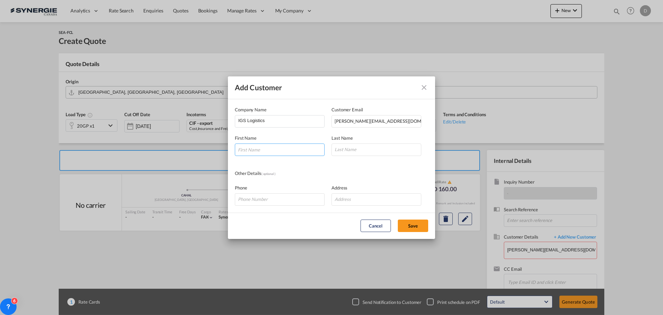
click at [274, 154] on input "Add Customer Company ..." at bounding box center [280, 149] width 90 height 12
click at [264, 149] on input "Add Customer Company ..." at bounding box center [280, 149] width 90 height 12
paste input "Zephirin"
type input "Zephirin"
click at [374, 152] on input "Add Customer Company ..." at bounding box center [377, 149] width 90 height 12
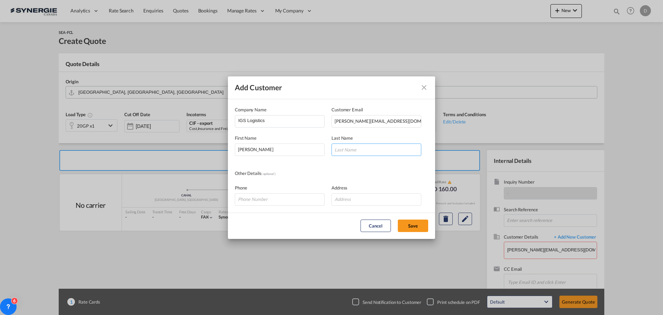
paste input "Nguimbi"
type input "Nguimbi"
click at [392, 172] on div "Other Details ( optional )" at bounding box center [331, 174] width 193 height 8
click at [367, 198] on input "Add Customer Company ..." at bounding box center [377, 199] width 90 height 12
paste input "2e étage Immeuble PBG, Centre Ville Bd de Loango Bp 8093 Pointe-Noire Congo"
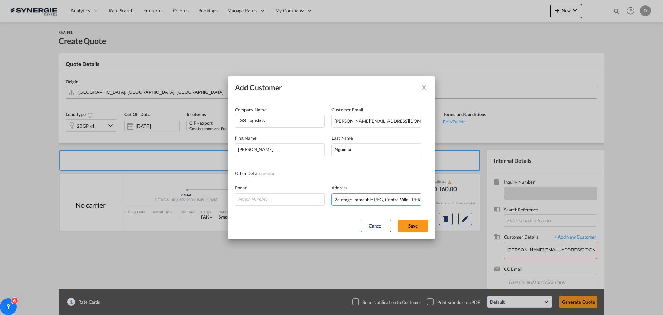
scroll to position [0, 74]
type input "2e étage Immeuble PBG, Centre Ville Bd de Loango Bp 8093 Pointe-Noire Congo"
click at [298, 195] on input "Add Customer Company ..." at bounding box center [280, 199] width 90 height 12
paste input "+242 04 021 0000"
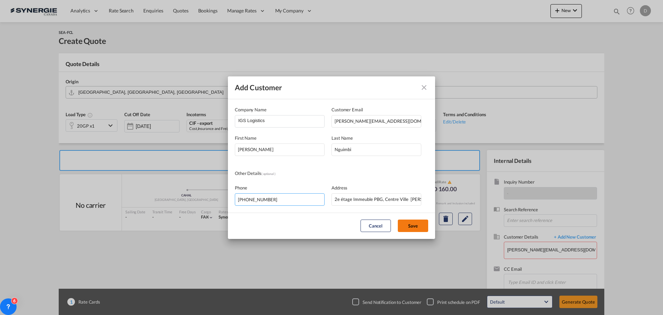
type input "+242 04 021 0000"
click at [405, 224] on button "Save" at bounding box center [413, 225] width 30 height 12
type input "IGS Logistics, Zephirin Nguimbi, zephirin.nguimbi@igslogisticscongo.com"
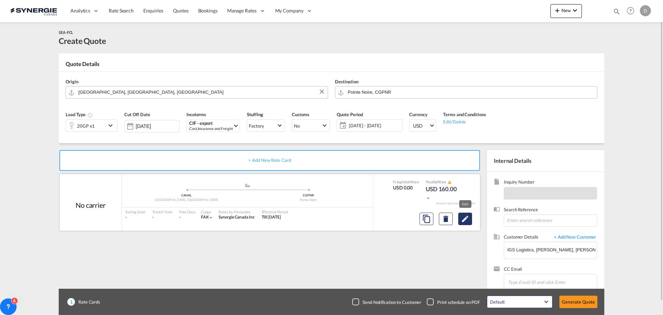
click at [466, 222] on md-icon "Edit" at bounding box center [465, 218] width 8 height 8
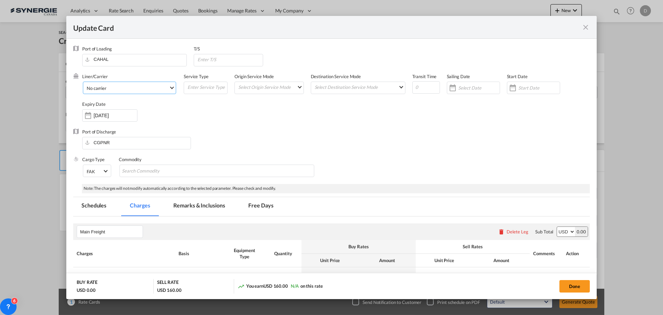
click at [170, 88] on span "Select Liner: No carrier" at bounding box center [172, 87] width 4 height 4
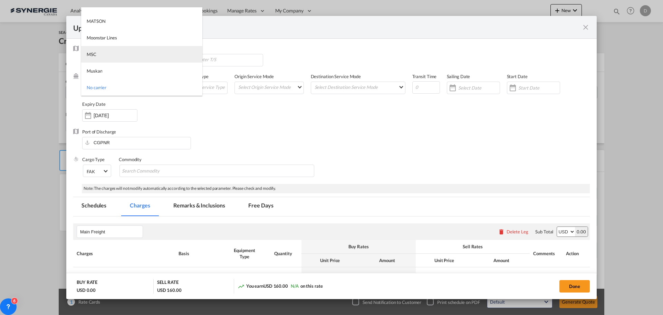
click at [111, 57] on md-option "MSC" at bounding box center [141, 54] width 121 height 17
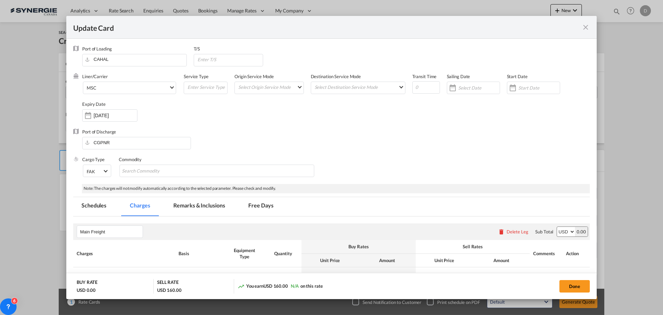
click at [253, 123] on div "Liner/Carrier MSC Service Type Origin Service Mode Select Origin Service Mode S…" at bounding box center [336, 100] width 508 height 55
click at [294, 85] on md-select "Select Origin Service Mode SD CY" at bounding box center [271, 87] width 66 height 10
click at [245, 107] on md-option "CY" at bounding box center [269, 103] width 76 height 17
click at [360, 92] on md-input-container "Select Destination Service Mode SD CY" at bounding box center [358, 88] width 95 height 12
click at [348, 86] on md-select "Select Destination Service Mode SD CY" at bounding box center [359, 87] width 91 height 10
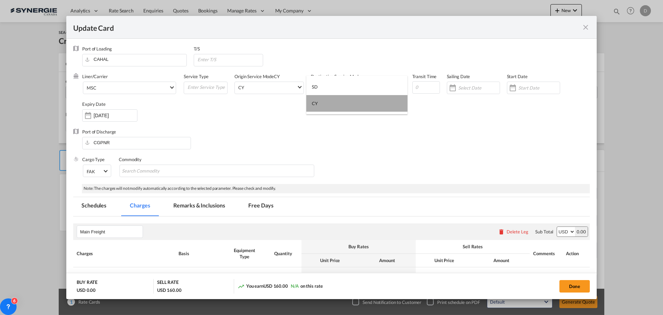
click at [324, 107] on md-option "CY" at bounding box center [356, 103] width 101 height 17
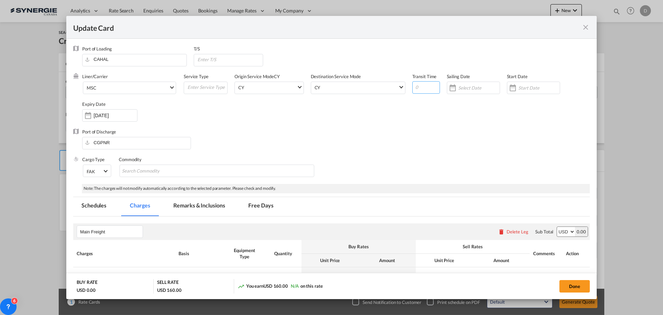
click at [423, 84] on input "Update Card Port ..." at bounding box center [426, 87] width 28 height 12
type input "30"
click at [513, 89] on div "Update Card Port ..." at bounding box center [512, 88] width 11 height 14
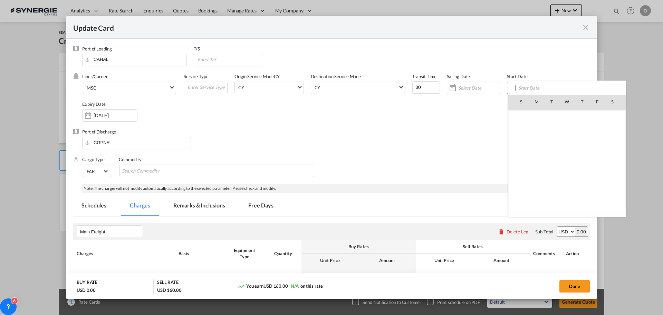
scroll to position [159972, 0]
click at [554, 146] on span "9" at bounding box center [552, 147] width 15 height 15
type input "[DATE]"
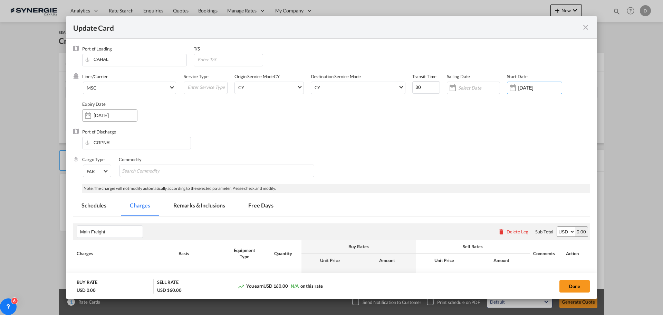
click at [86, 117] on div "Update Card Port ..." at bounding box center [88, 115] width 11 height 14
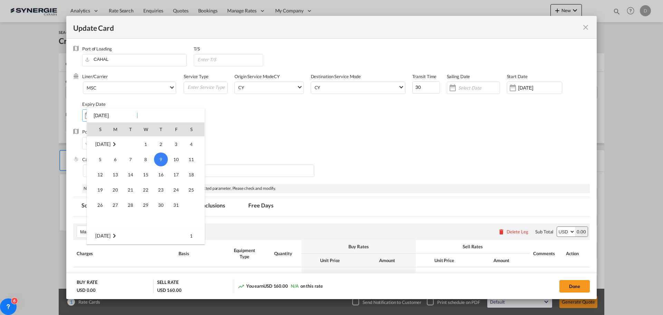
scroll to position [22, 0]
click at [130, 198] on span "30" at bounding box center [131, 198] width 14 height 14
type input "30 Sep 2025"
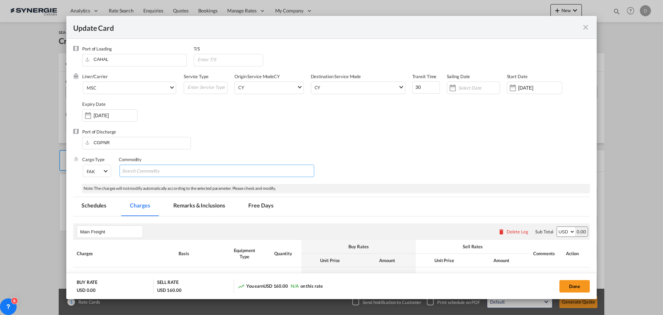
click at [177, 171] on input "Chips input." at bounding box center [153, 170] width 63 height 11
click at [181, 166] on input "Chips input." at bounding box center [153, 170] width 63 height 11
paste input "RAM 1500 Classic crew Cab tradesman 4x4 5.7 Hemi V8 and 8 speed transmission"
type input "RAM 1500 Classic crew Cab tradesman 4x4 5.7 Hemi V8 and 8 speed transmission"
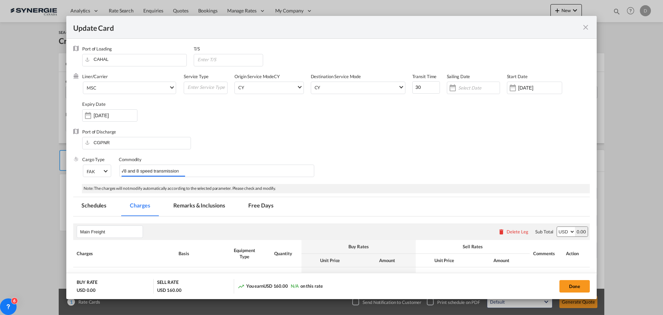
click at [421, 154] on div "Port of Discharge CGPNR" at bounding box center [331, 142] width 517 height 28
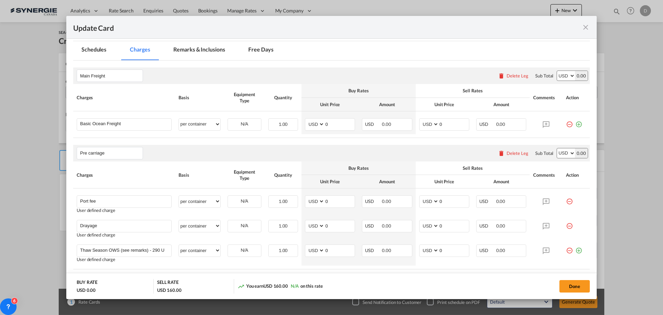
scroll to position [173, 0]
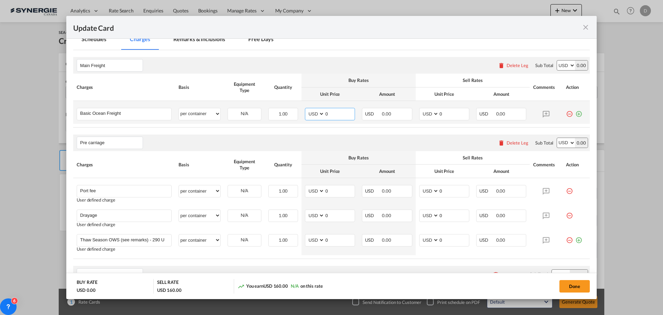
drag, startPoint x: 324, startPoint y: 115, endPoint x: 337, endPoint y: 112, distance: 13.1
click at [337, 112] on input "0" at bounding box center [340, 113] width 30 height 10
type input "3326"
drag, startPoint x: 436, startPoint y: 113, endPoint x: 459, endPoint y: 113, distance: 22.4
click at [459, 113] on input "0" at bounding box center [454, 113] width 30 height 10
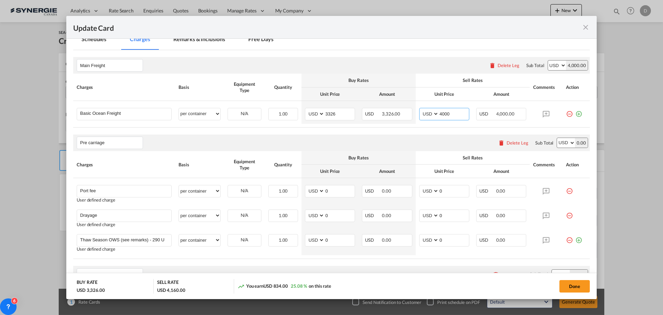
type input "4000"
click at [363, 131] on rate-modification "Main Freight Please enter leg name Leg Name Already Exists Delete Leg Sub Total…" at bounding box center [331, 283] width 517 height 466
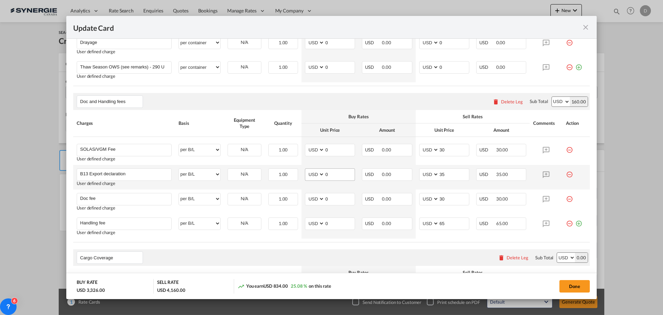
scroll to position [380, 0]
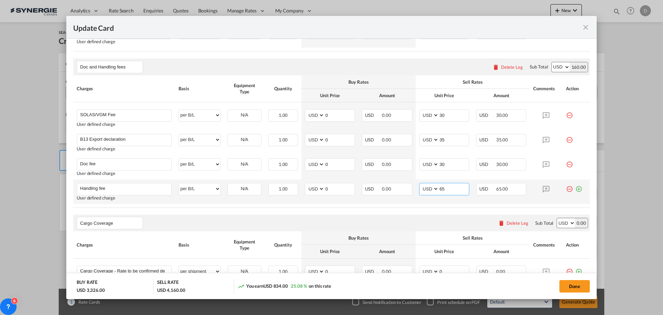
click at [439, 189] on input "65" at bounding box center [454, 188] width 30 height 10
type input "100"
click at [377, 205] on table "Charges Basis Equipment Type Quantity Buy Rates Sell Rates Comments Action Unit…" at bounding box center [331, 141] width 517 height 132
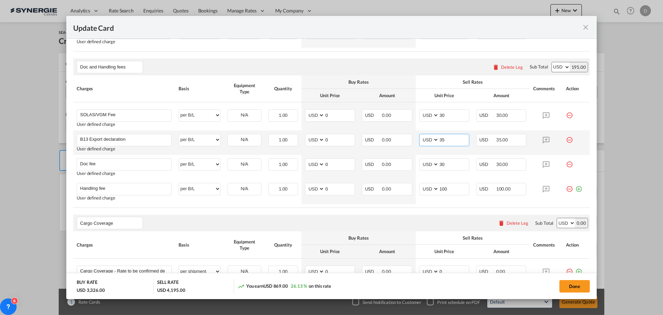
click at [440, 140] on input "35" at bounding box center [454, 139] width 30 height 10
type input "55"
click at [390, 206] on table "Charges Basis Equipment Type Quantity Buy Rates Sell Rates Comments Action Unit…" at bounding box center [331, 141] width 517 height 132
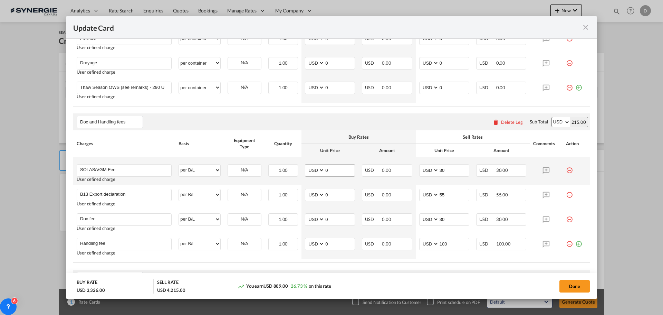
scroll to position [276, 0]
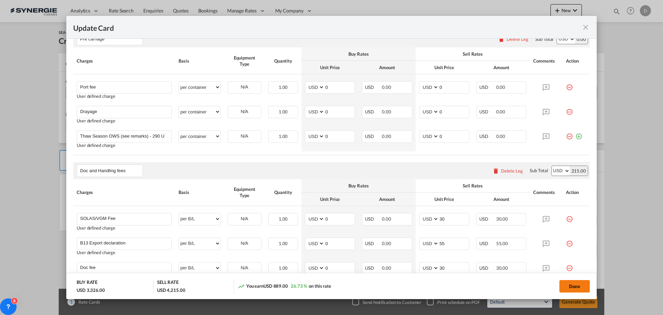
click at [574, 287] on button "Done" at bounding box center [574, 286] width 30 height 12
type input "[DATE]"
type input "29 Sep 2025"
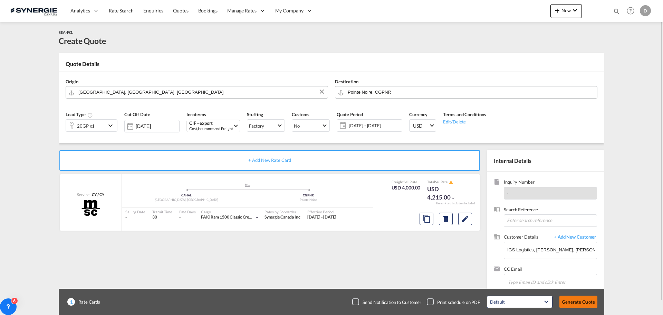
click at [573, 301] on button "Generate Quote" at bounding box center [578, 301] width 38 height 12
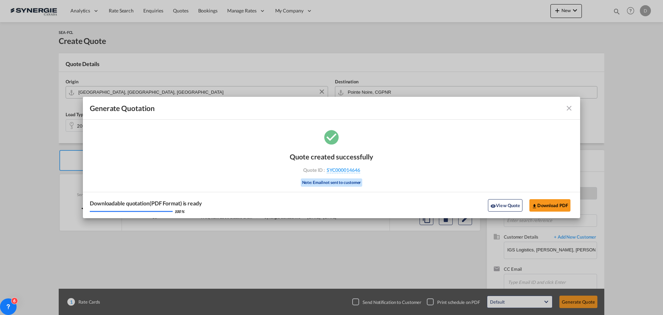
click at [568, 108] on md-icon "icon-close fg-AAA8AD cursor m-0" at bounding box center [569, 108] width 8 height 8
